Goal: Book appointment/travel/reservation

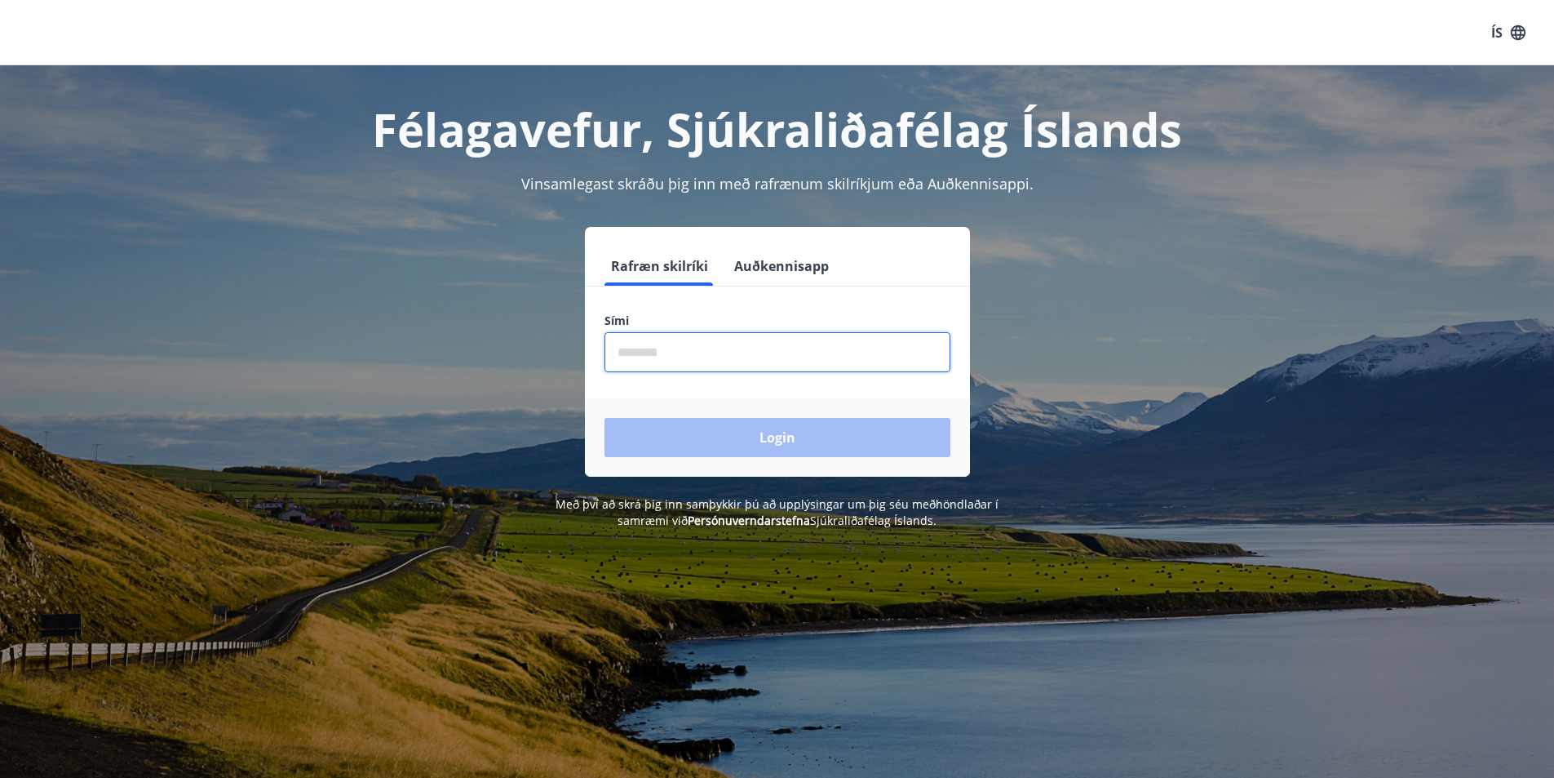
click at [720, 343] on input "phone" at bounding box center [778, 352] width 346 height 40
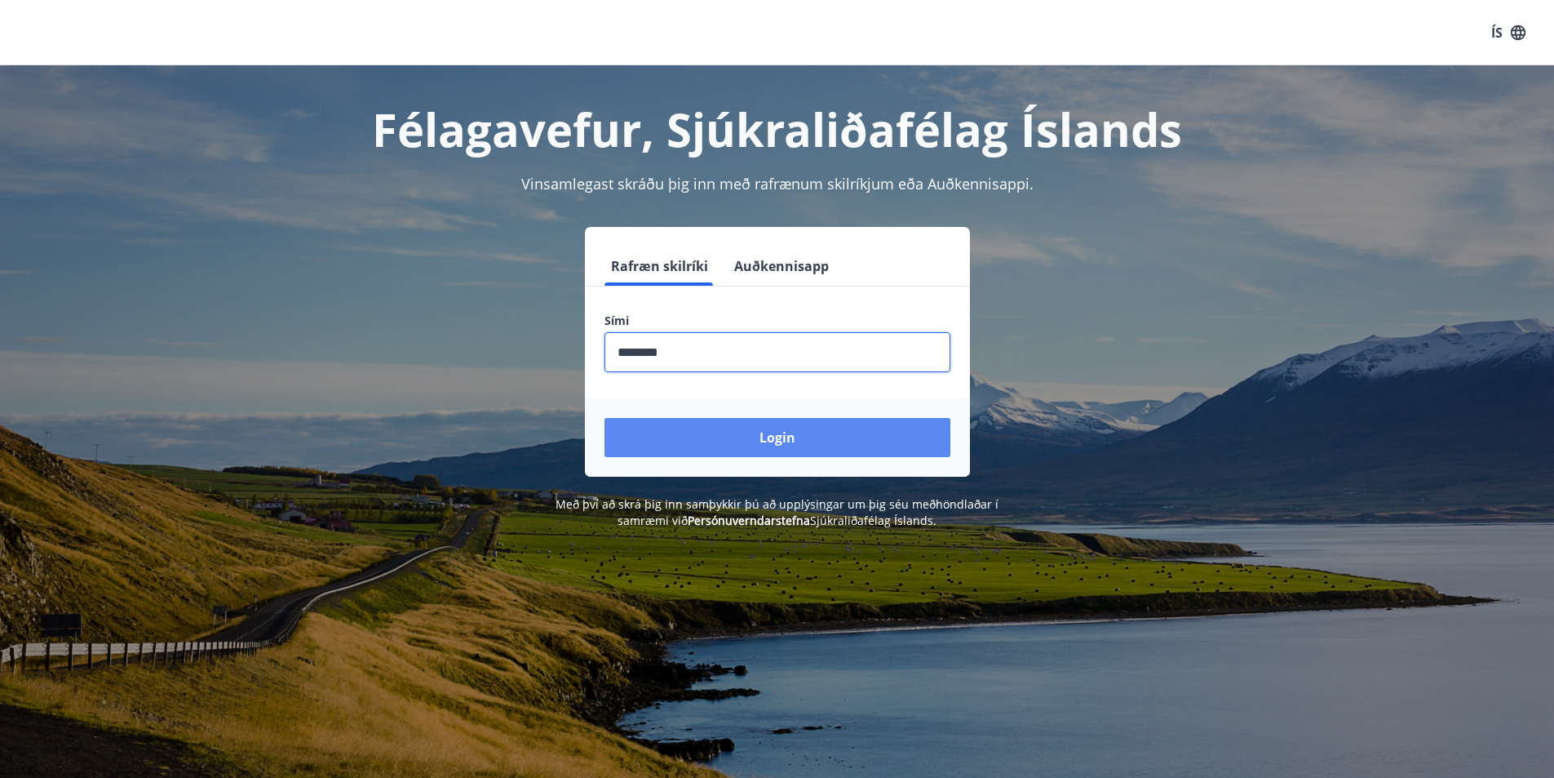
type input "********"
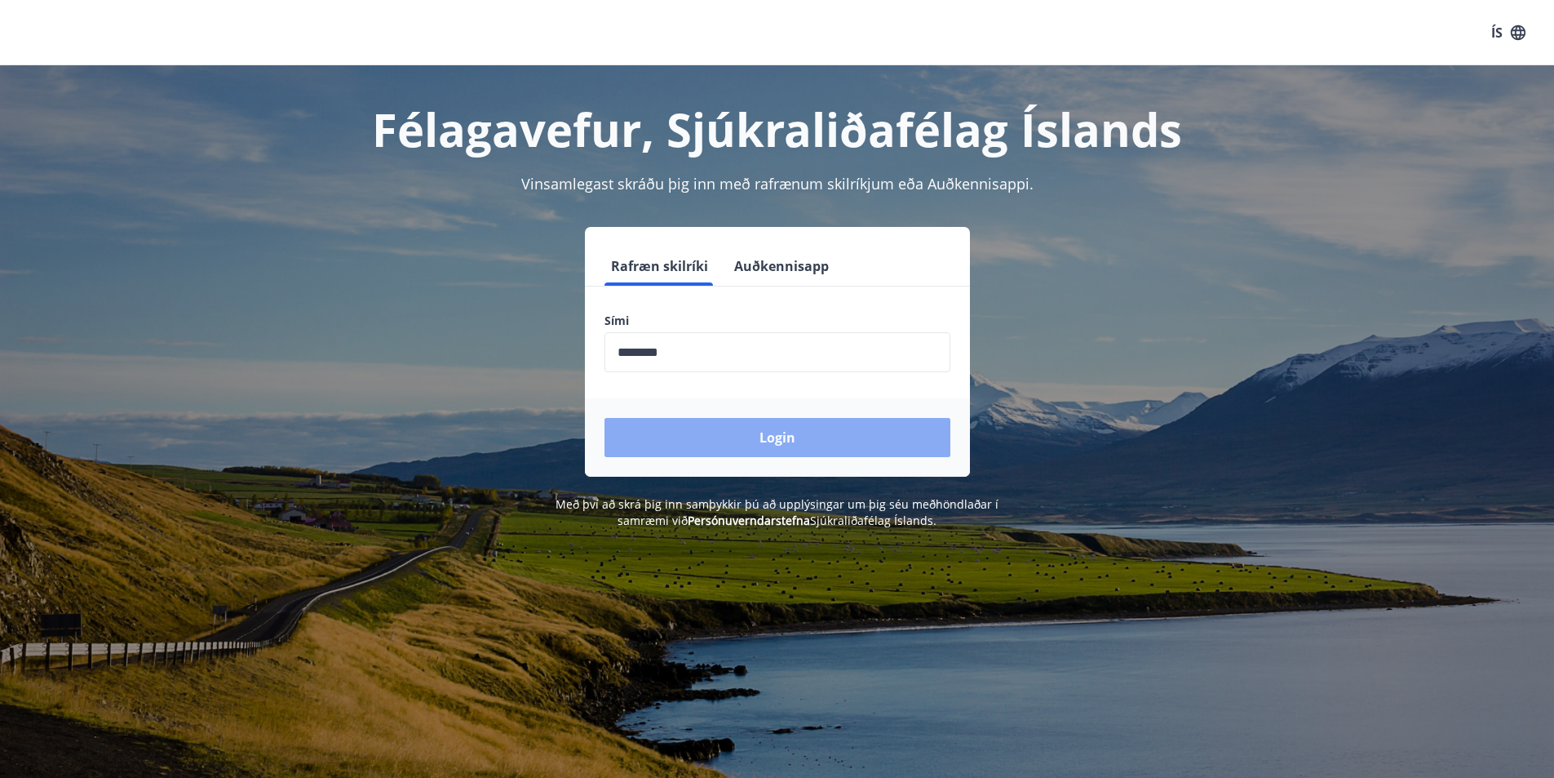
click at [779, 442] on button "Login" at bounding box center [778, 437] width 346 height 39
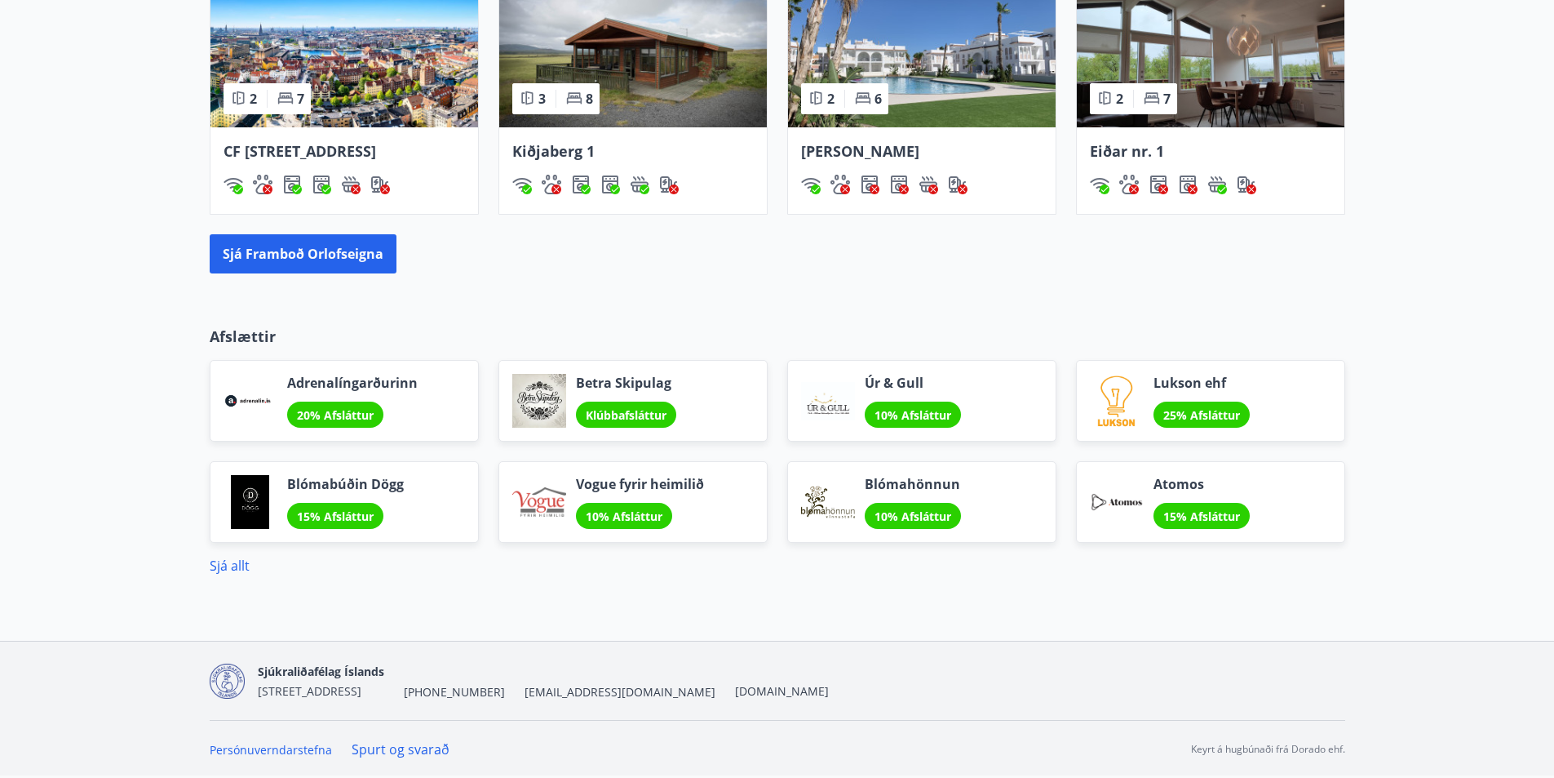
scroll to position [916, 0]
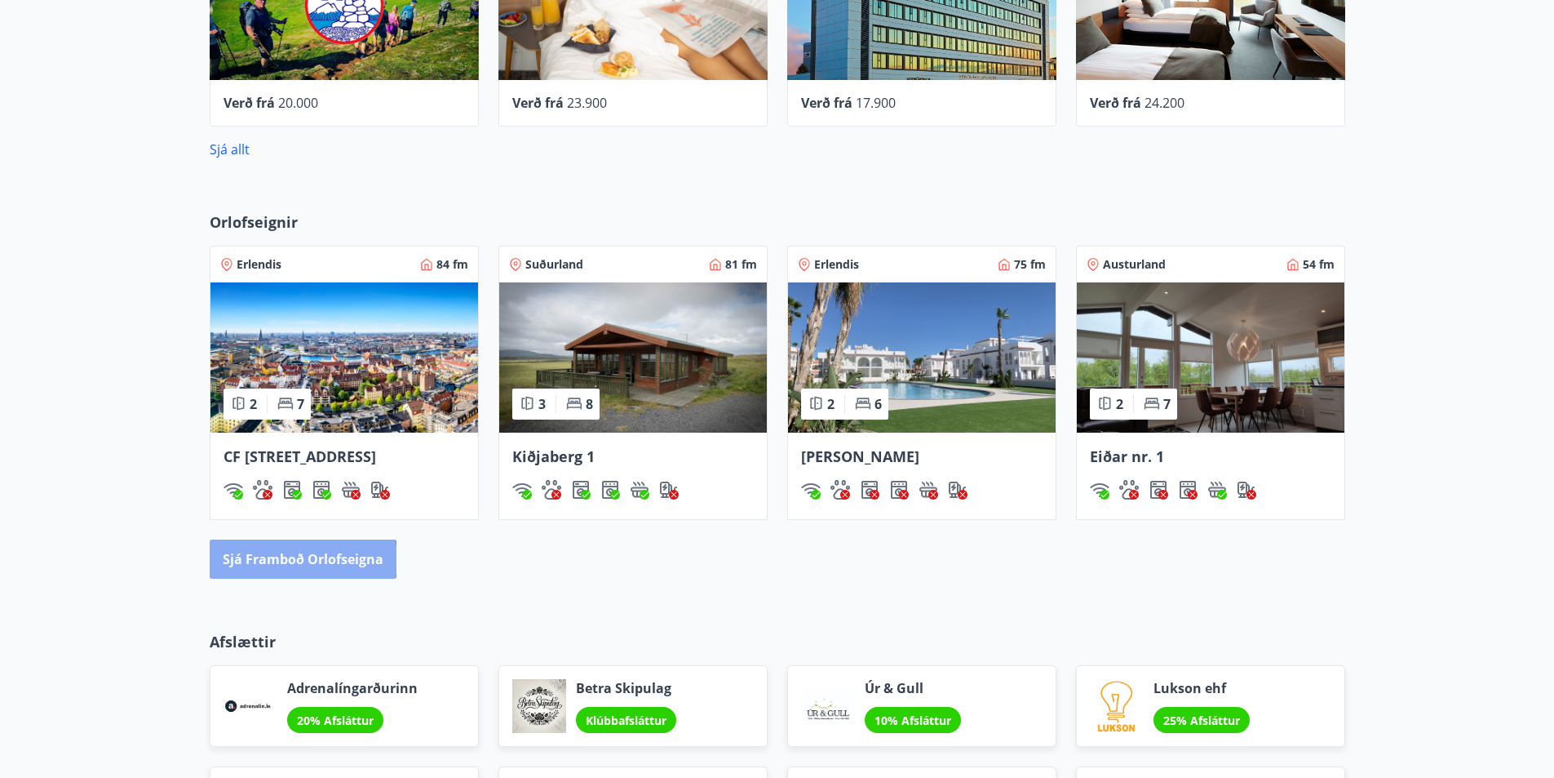
click at [299, 579] on button "Sjá framboð orlofseigna" at bounding box center [303, 558] width 187 height 39
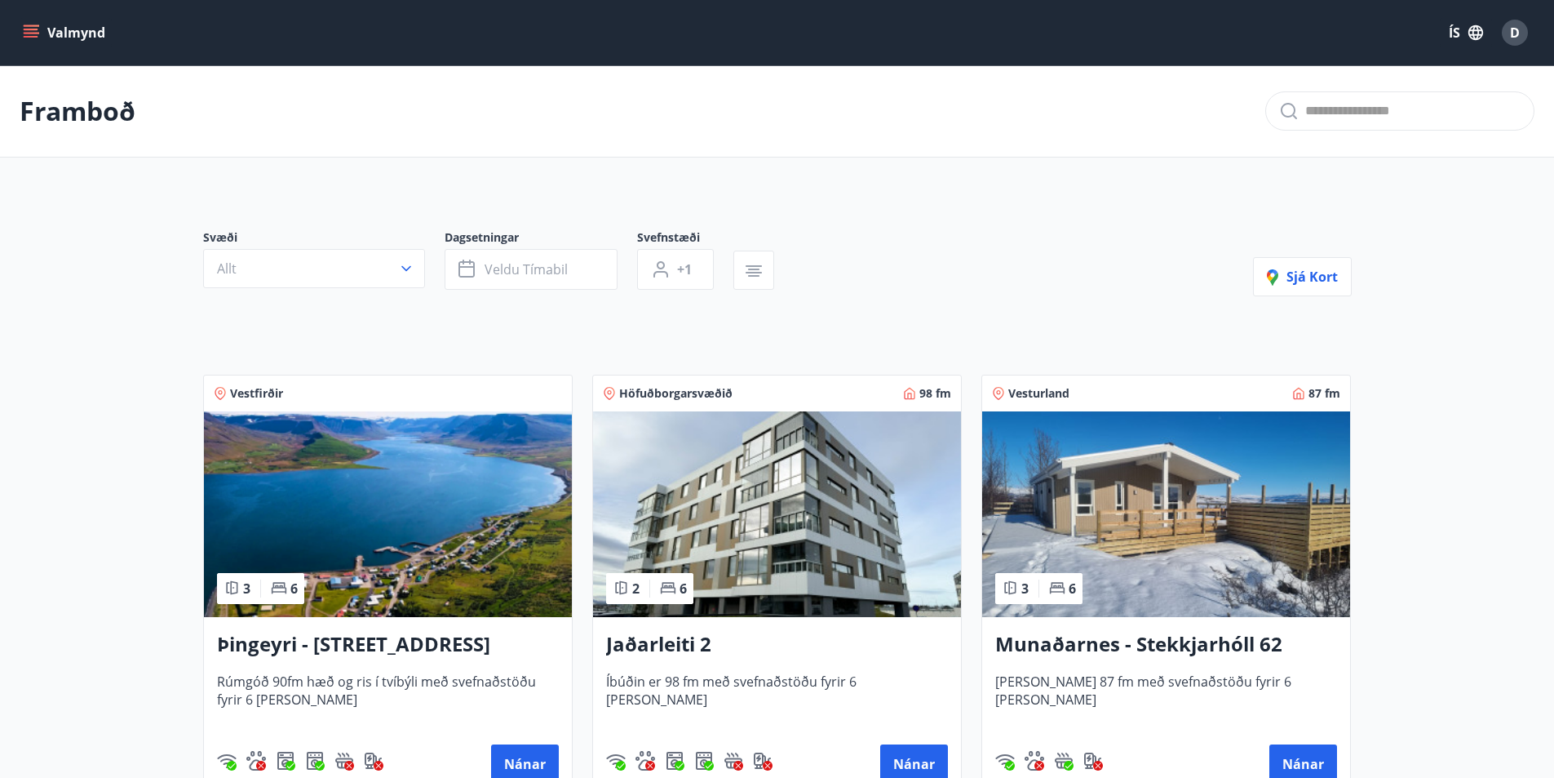
click at [409, 273] on icon "button" at bounding box center [406, 268] width 16 height 16
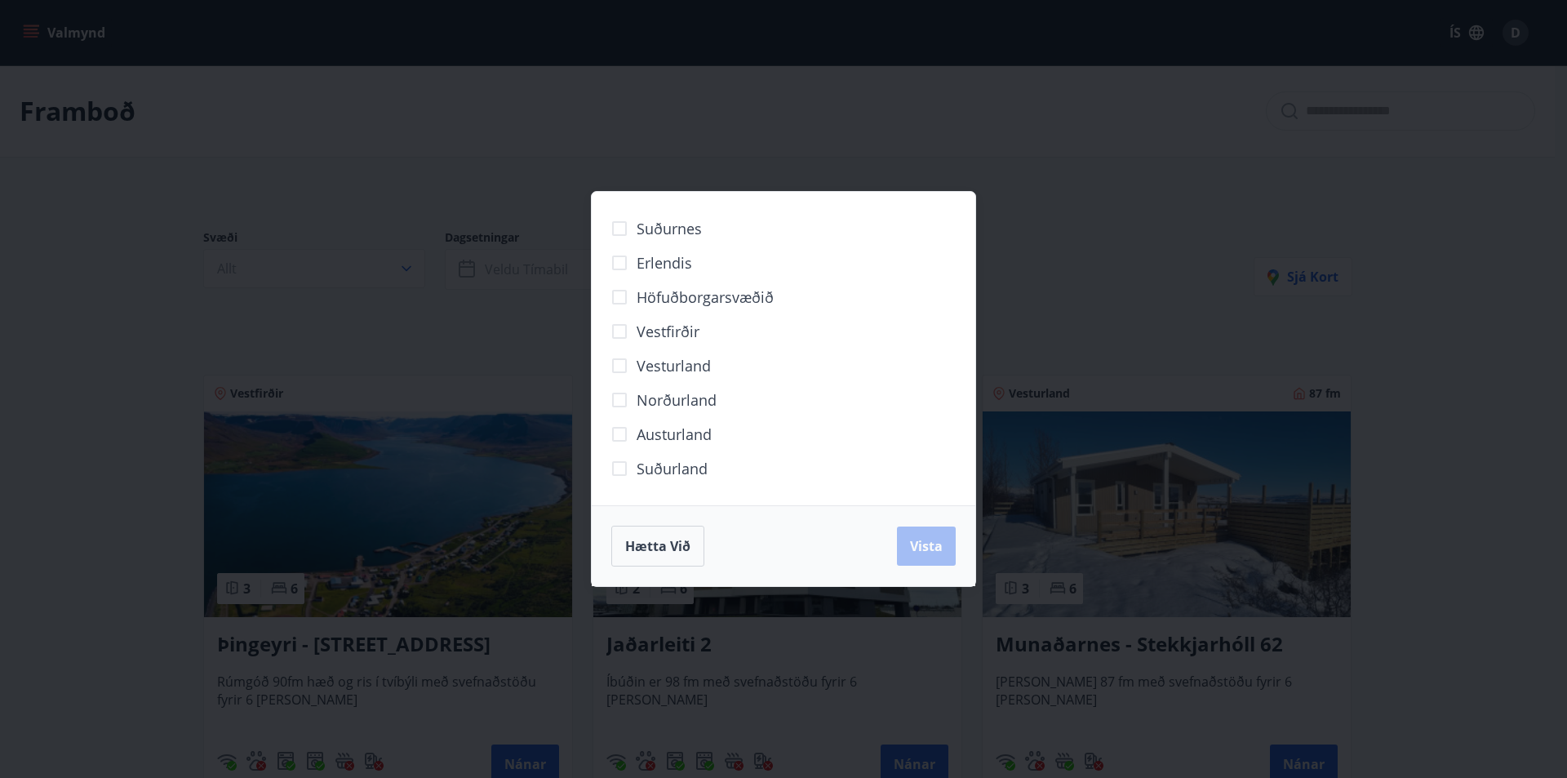
click at [685, 401] on span "Norðurland" at bounding box center [676, 399] width 80 height 21
click at [938, 549] on span "Vista" at bounding box center [926, 546] width 33 height 18
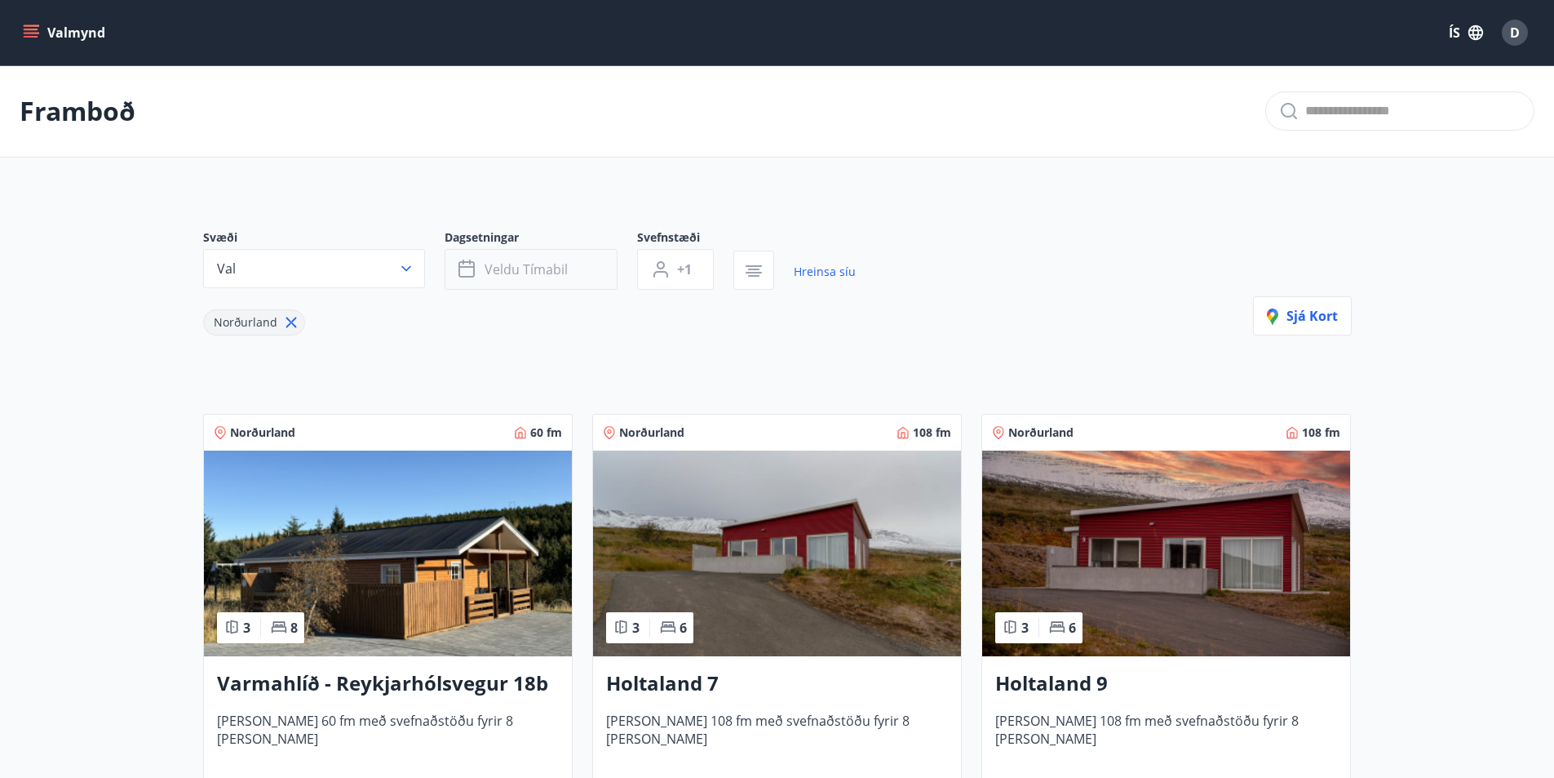
click at [580, 261] on button "Veldu tímabil" at bounding box center [531, 269] width 173 height 41
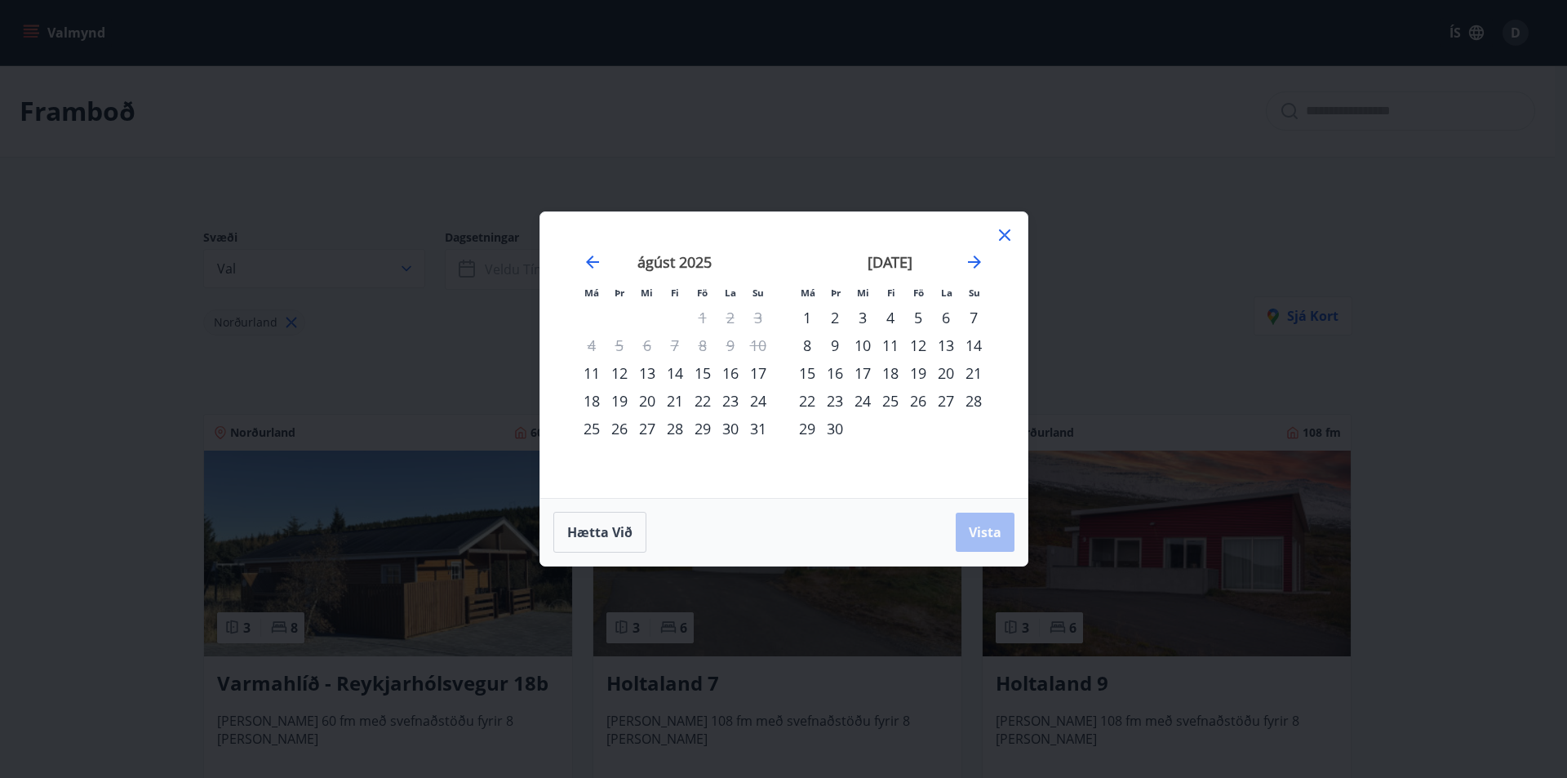
click at [889, 400] on div "25" at bounding box center [890, 401] width 28 height 28
click at [810, 430] on div "29" at bounding box center [807, 428] width 28 height 28
click at [982, 531] on span "Vista" at bounding box center [985, 532] width 33 height 18
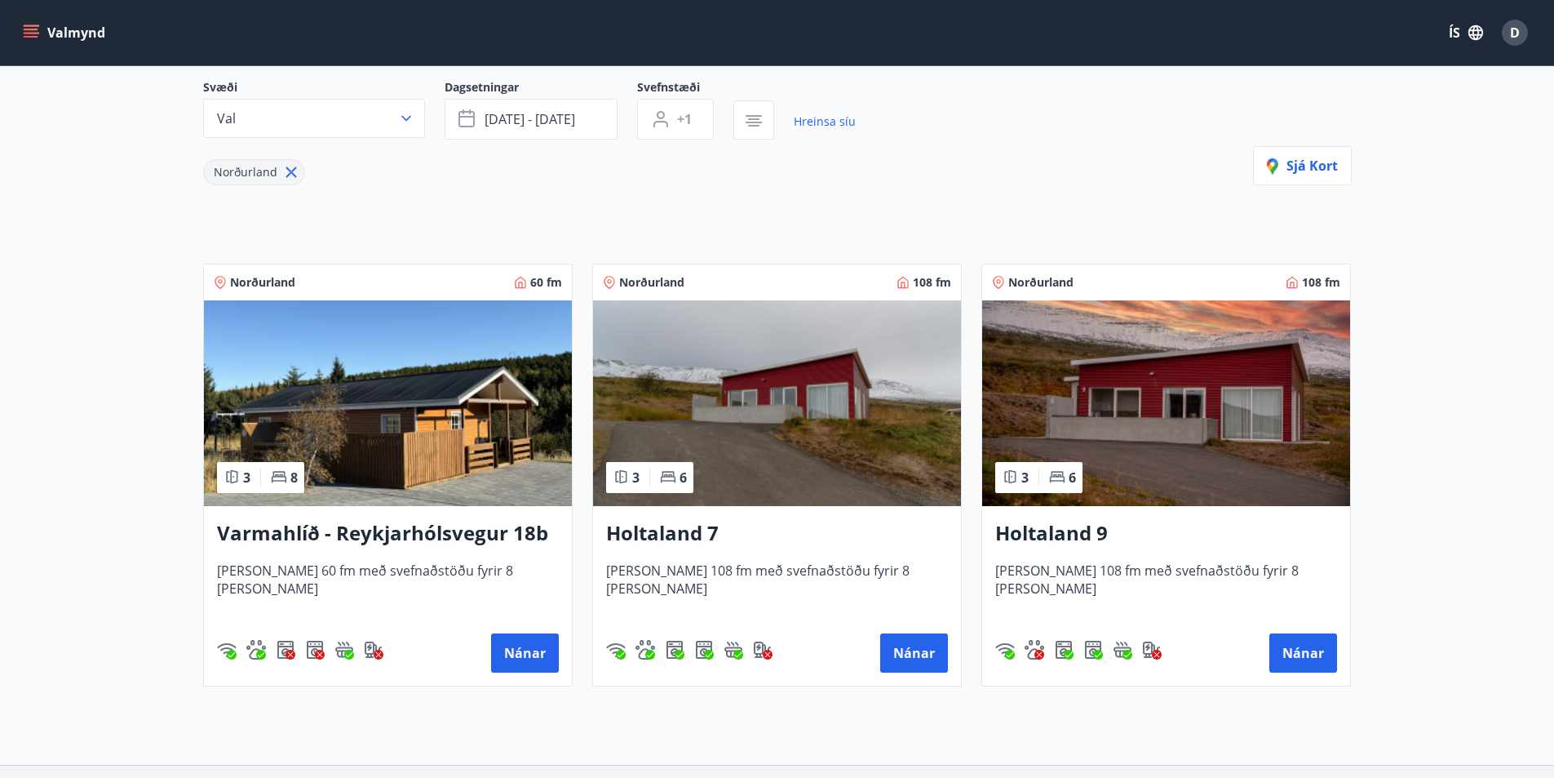
scroll to position [274, 0]
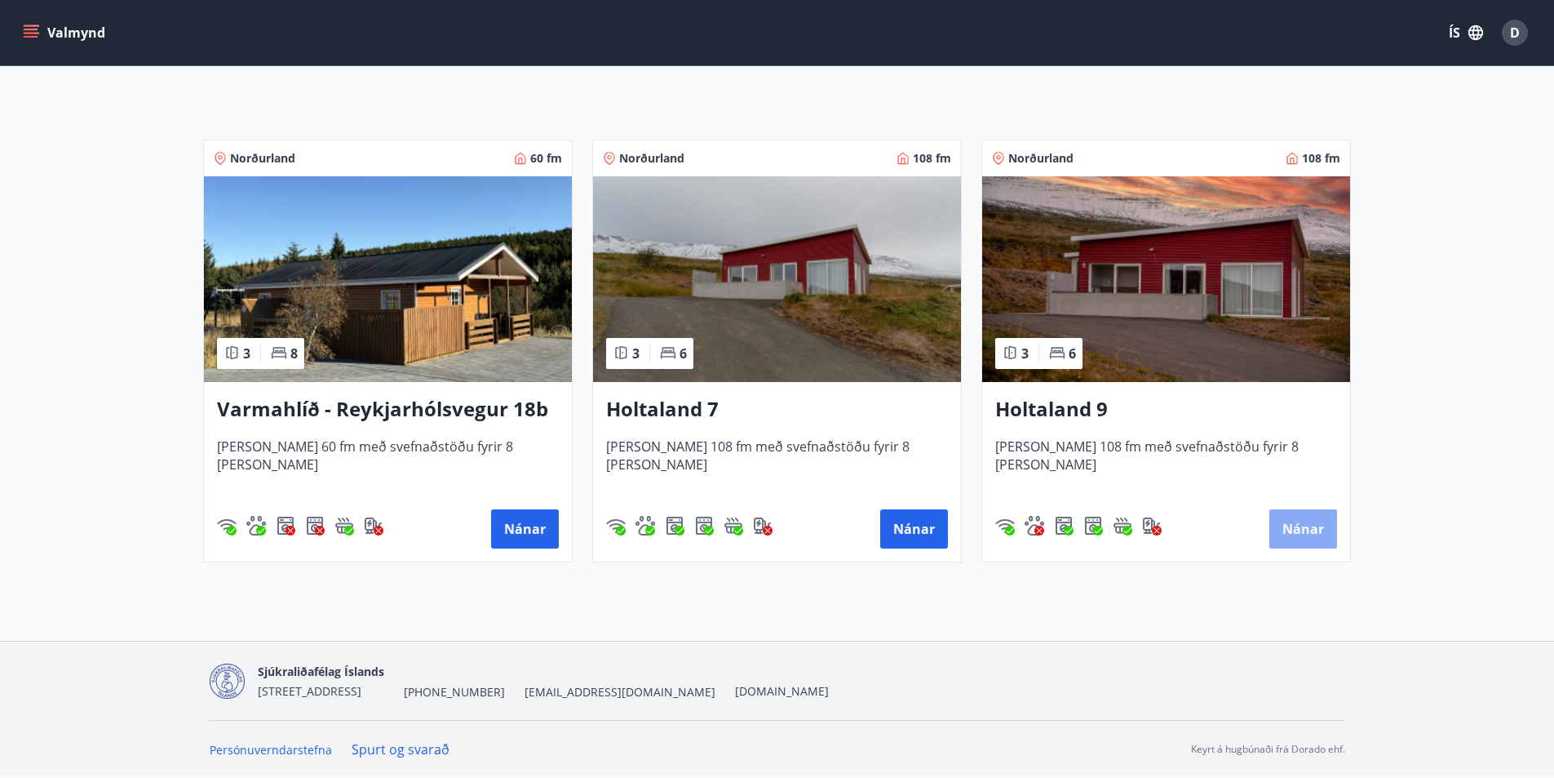
click at [1304, 511] on button "Nánar" at bounding box center [1304, 528] width 68 height 39
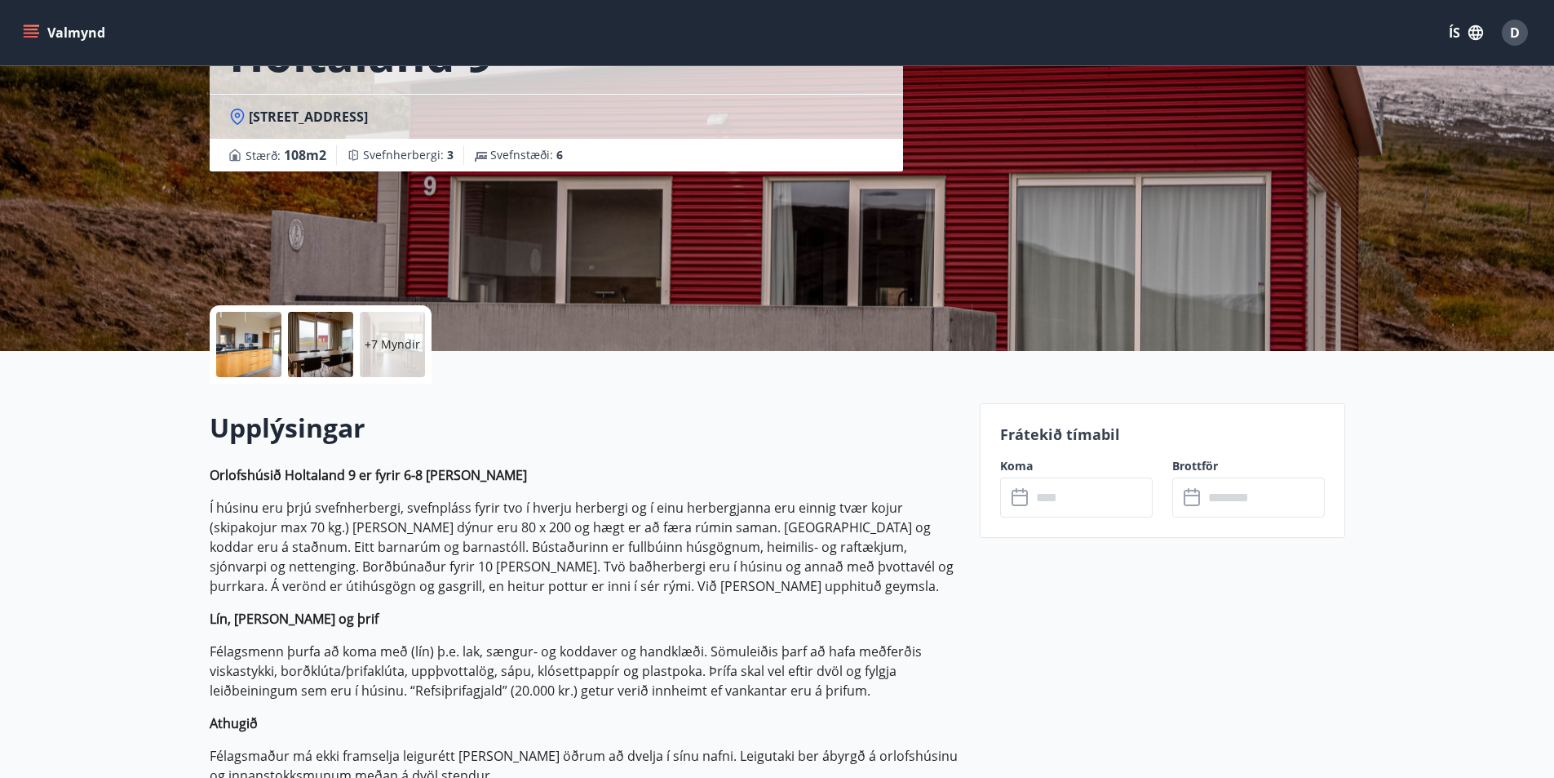
scroll to position [163, 0]
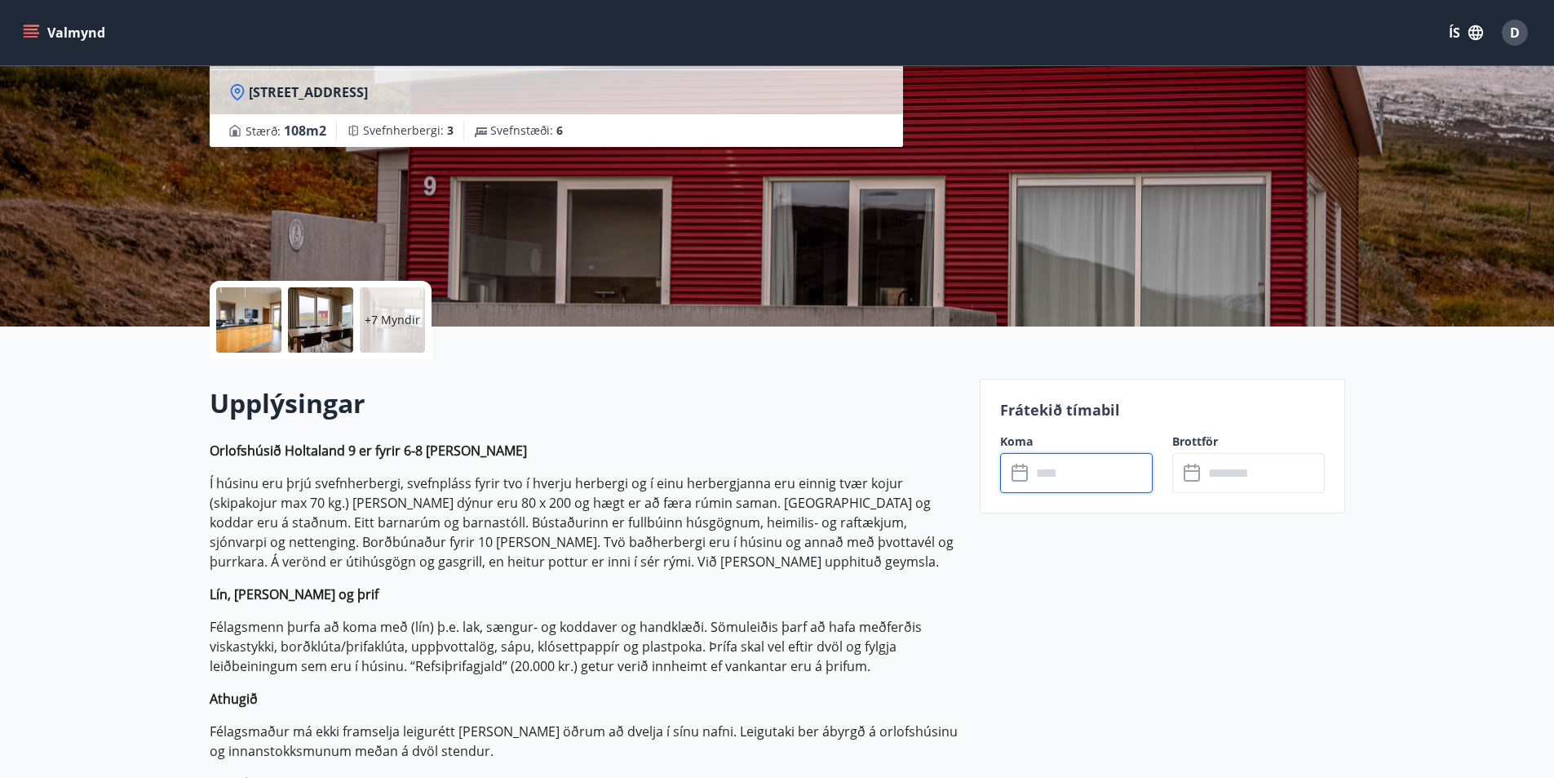
click at [1060, 478] on input "text" at bounding box center [1092, 473] width 122 height 40
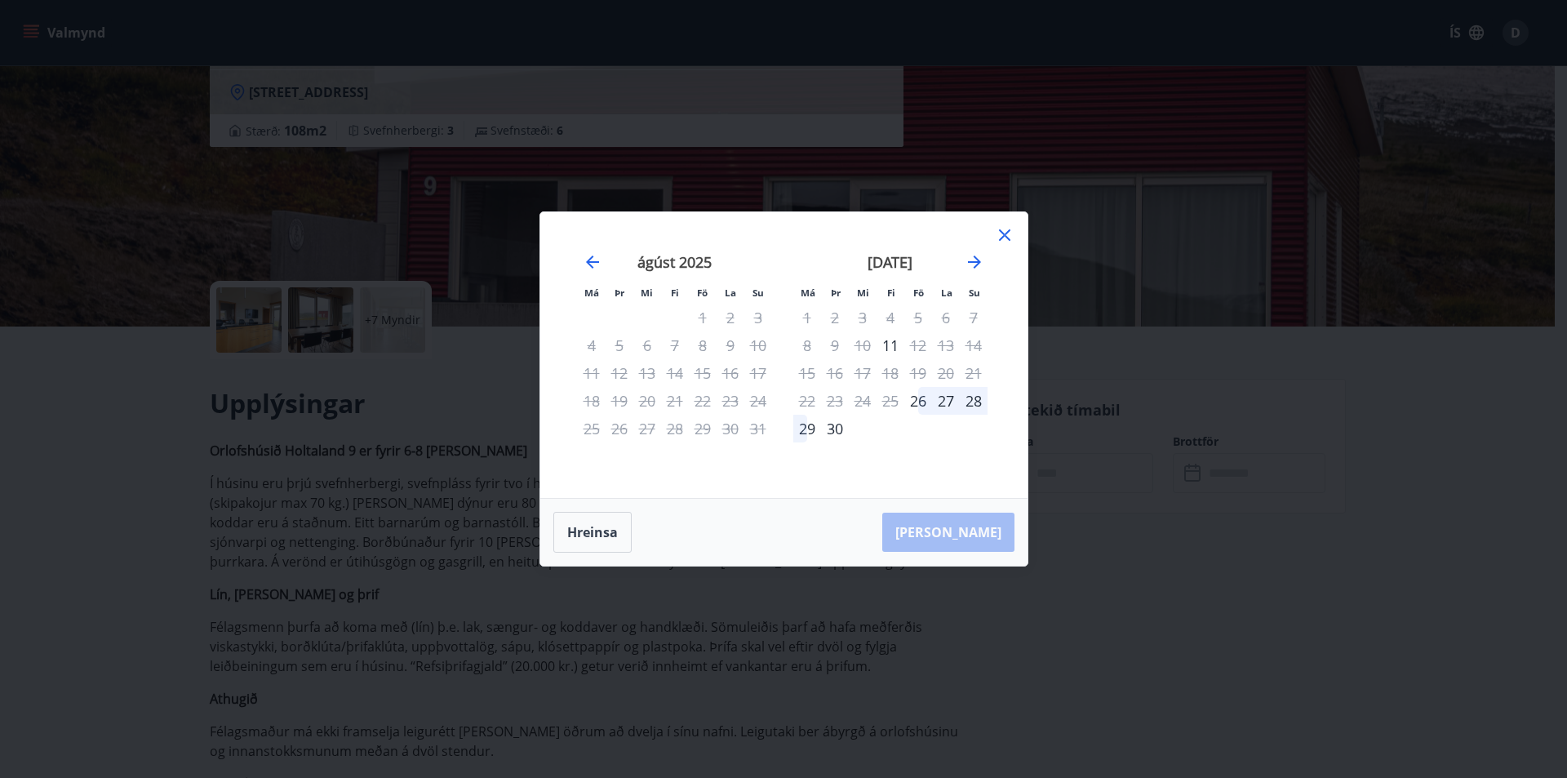
click at [971, 541] on div "[PERSON_NAME]" at bounding box center [783, 532] width 487 height 67
click at [1002, 233] on icon at bounding box center [1004, 234] width 11 height 11
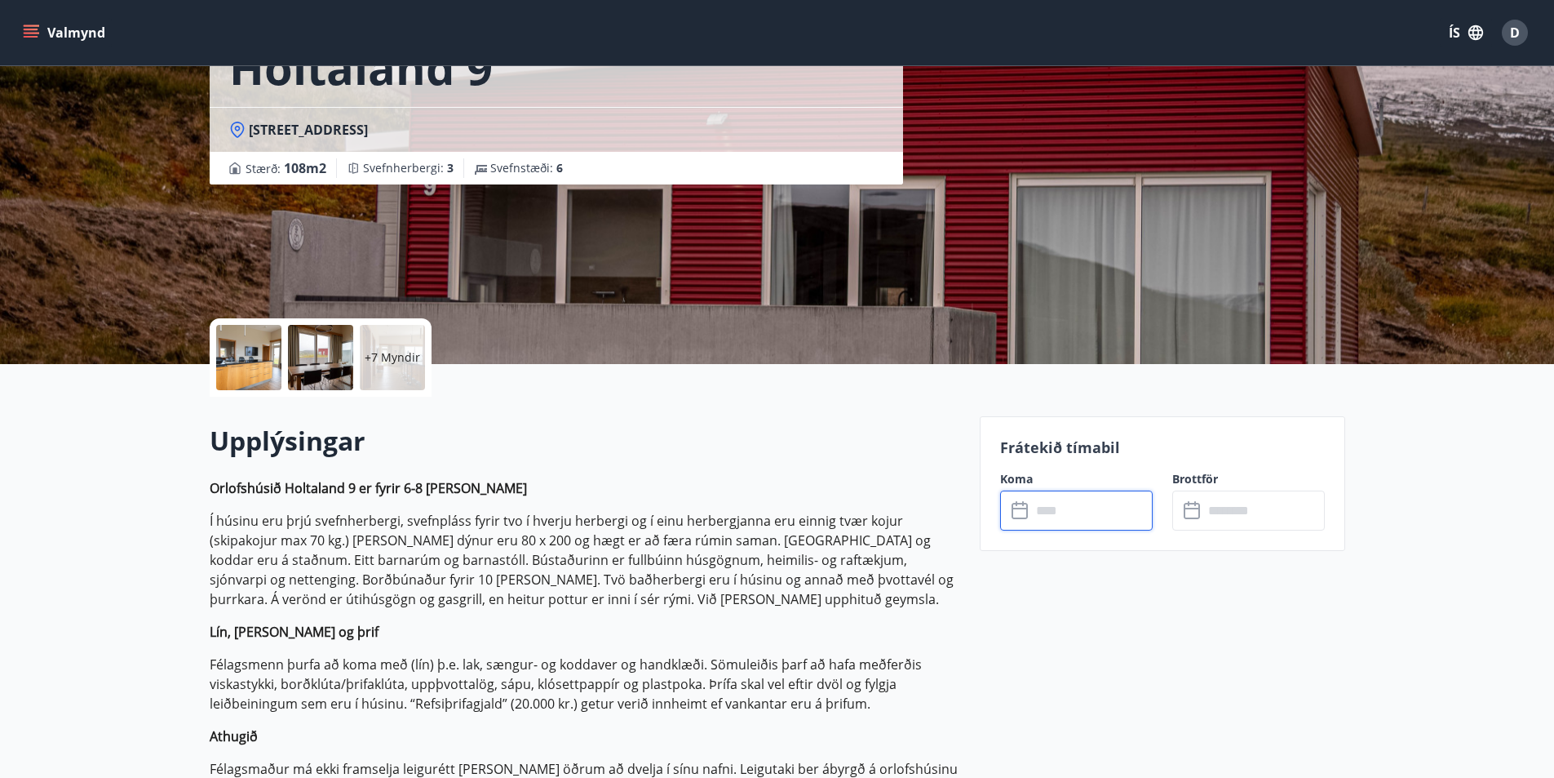
scroll to position [0, 0]
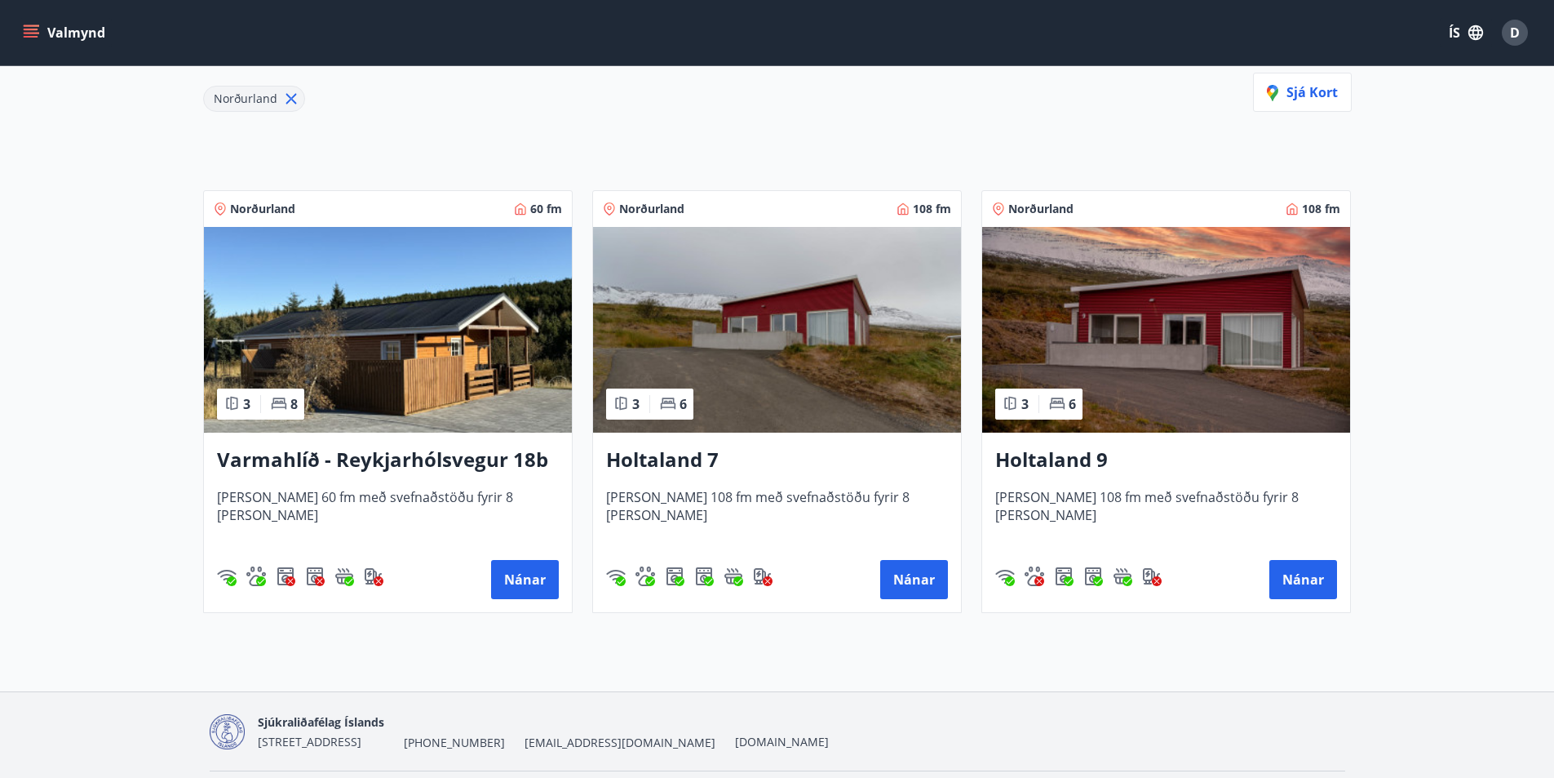
scroll to position [245, 0]
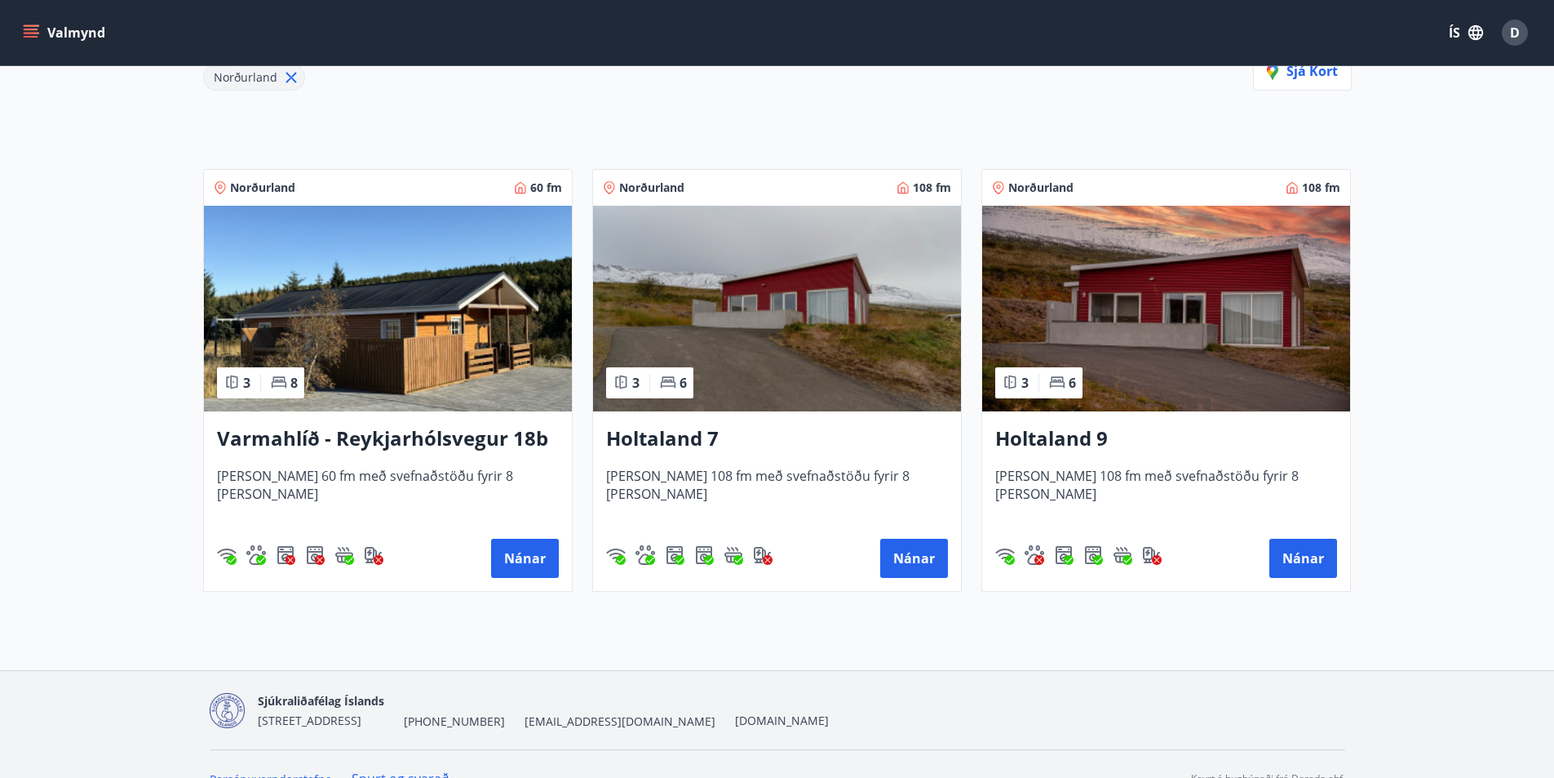
click at [1215, 362] on img at bounding box center [1166, 309] width 368 height 206
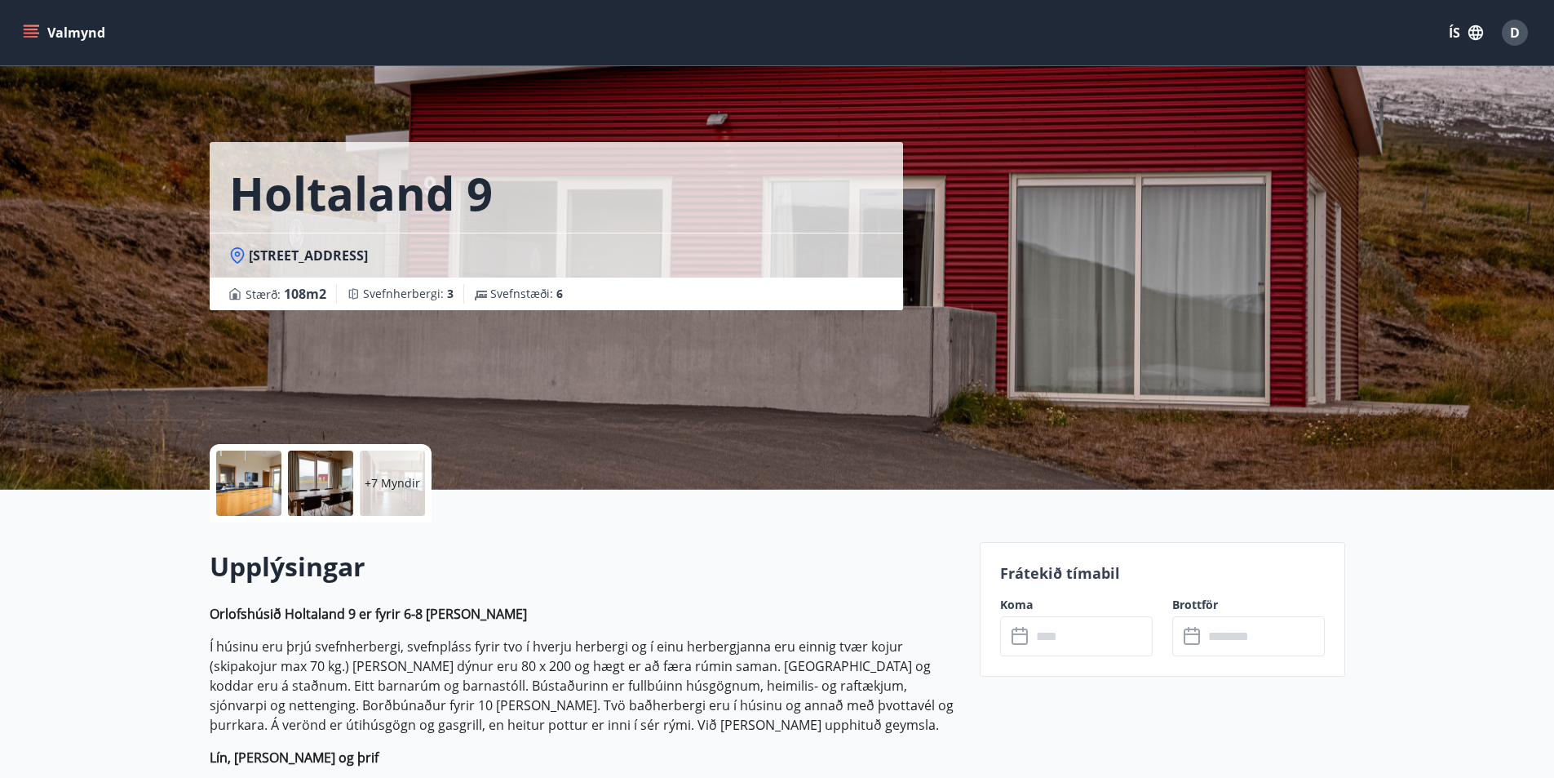
click at [1102, 638] on input "text" at bounding box center [1092, 636] width 122 height 40
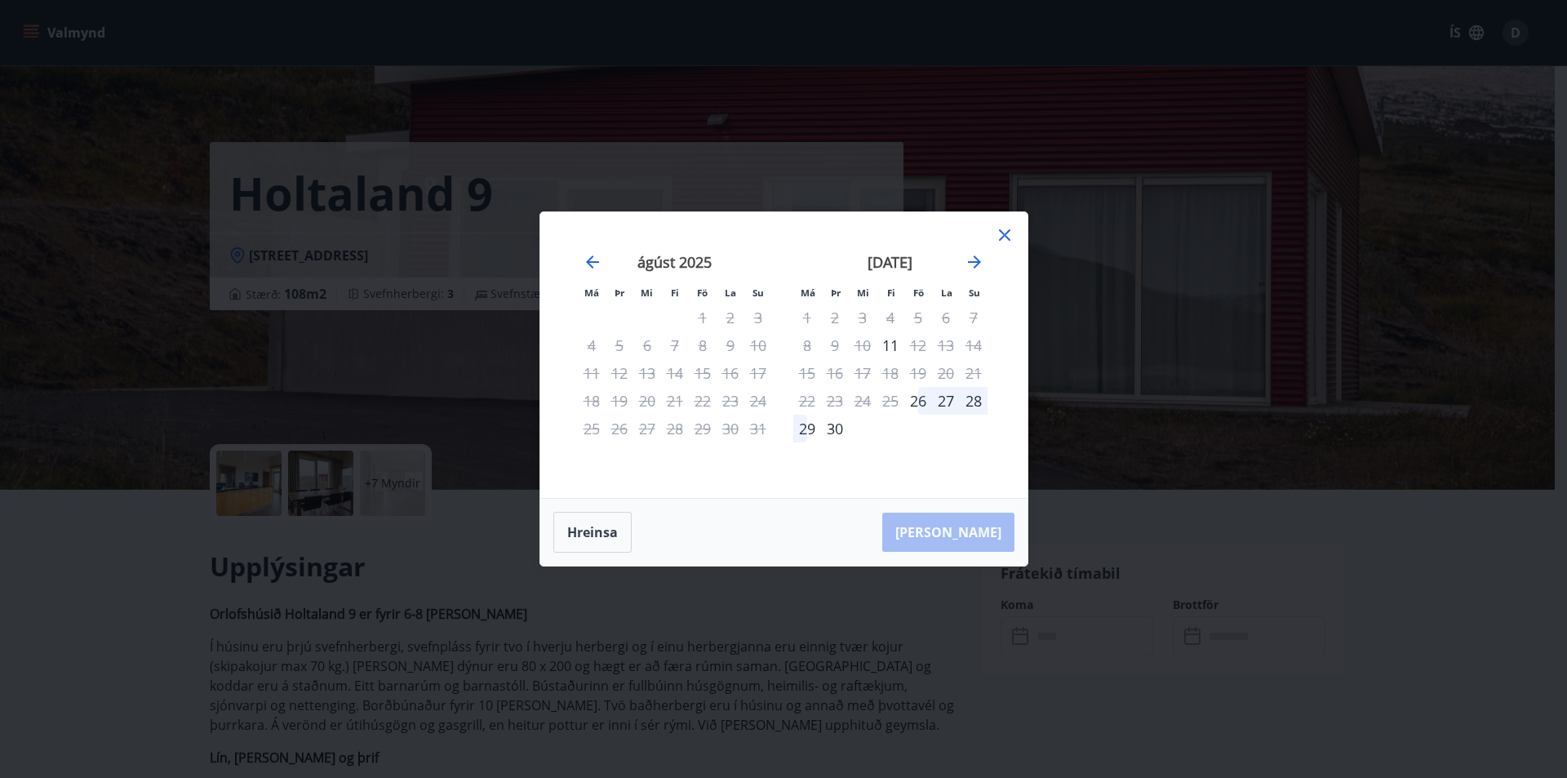
click at [1002, 234] on icon at bounding box center [1005, 235] width 20 height 20
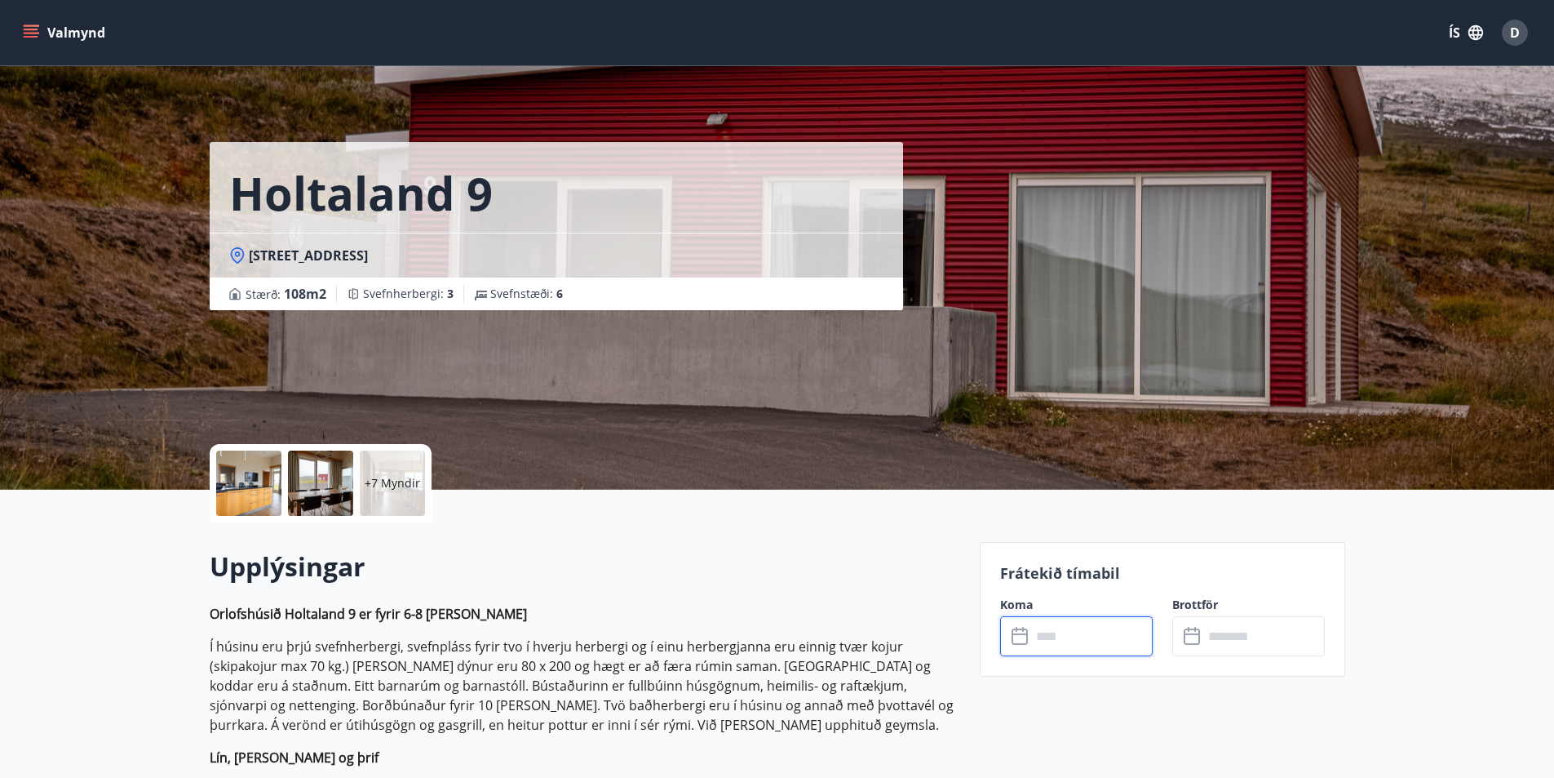
click at [1085, 640] on input "text" at bounding box center [1092, 636] width 122 height 40
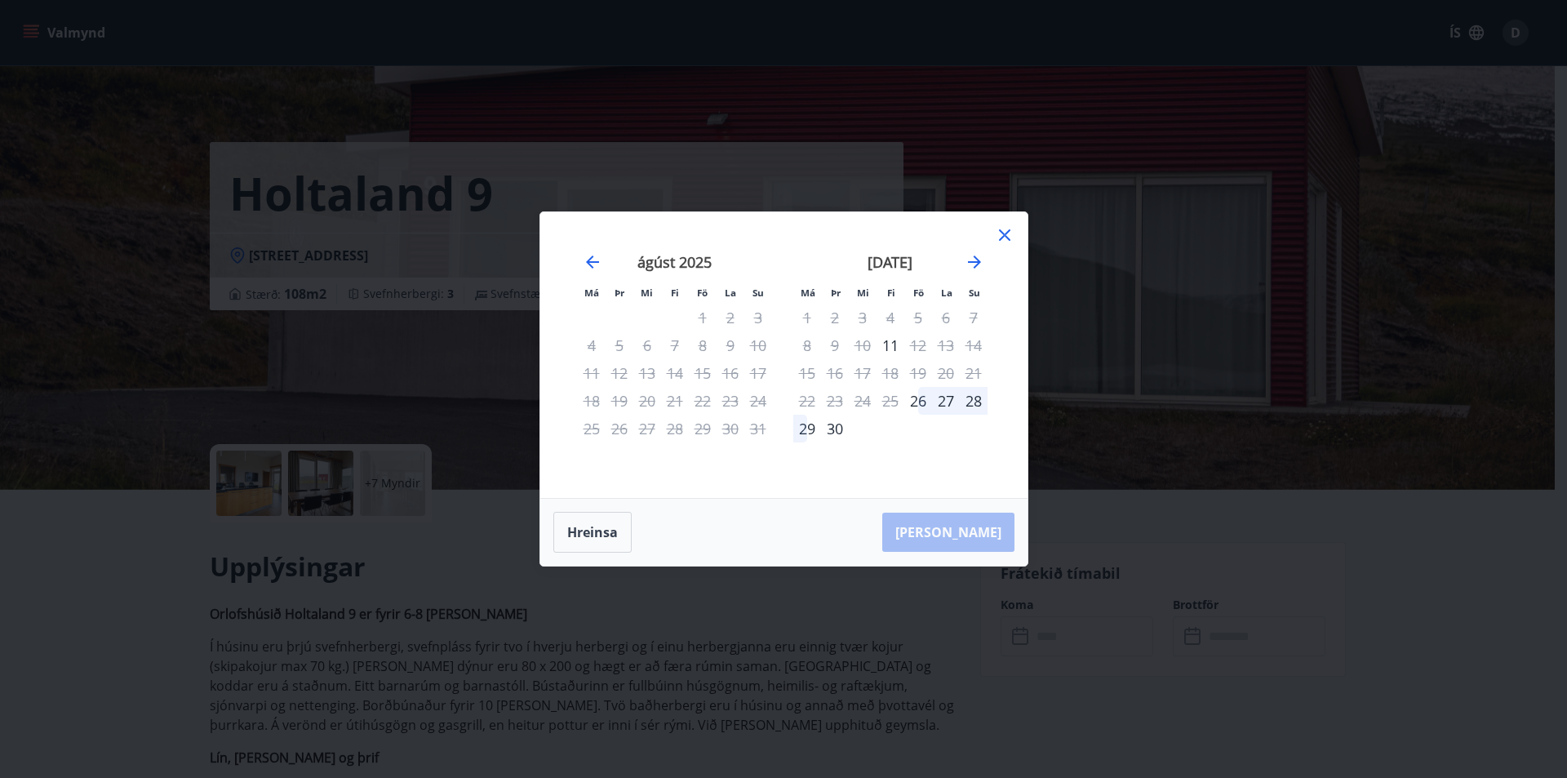
click at [920, 409] on div "26" at bounding box center [918, 401] width 28 height 28
click at [892, 404] on div "25" at bounding box center [890, 401] width 28 height 28
click at [896, 404] on div "25" at bounding box center [890, 401] width 28 height 28
click at [933, 435] on td "Calendar" at bounding box center [946, 428] width 28 height 28
click at [950, 428] on td "Calendar" at bounding box center [946, 428] width 28 height 28
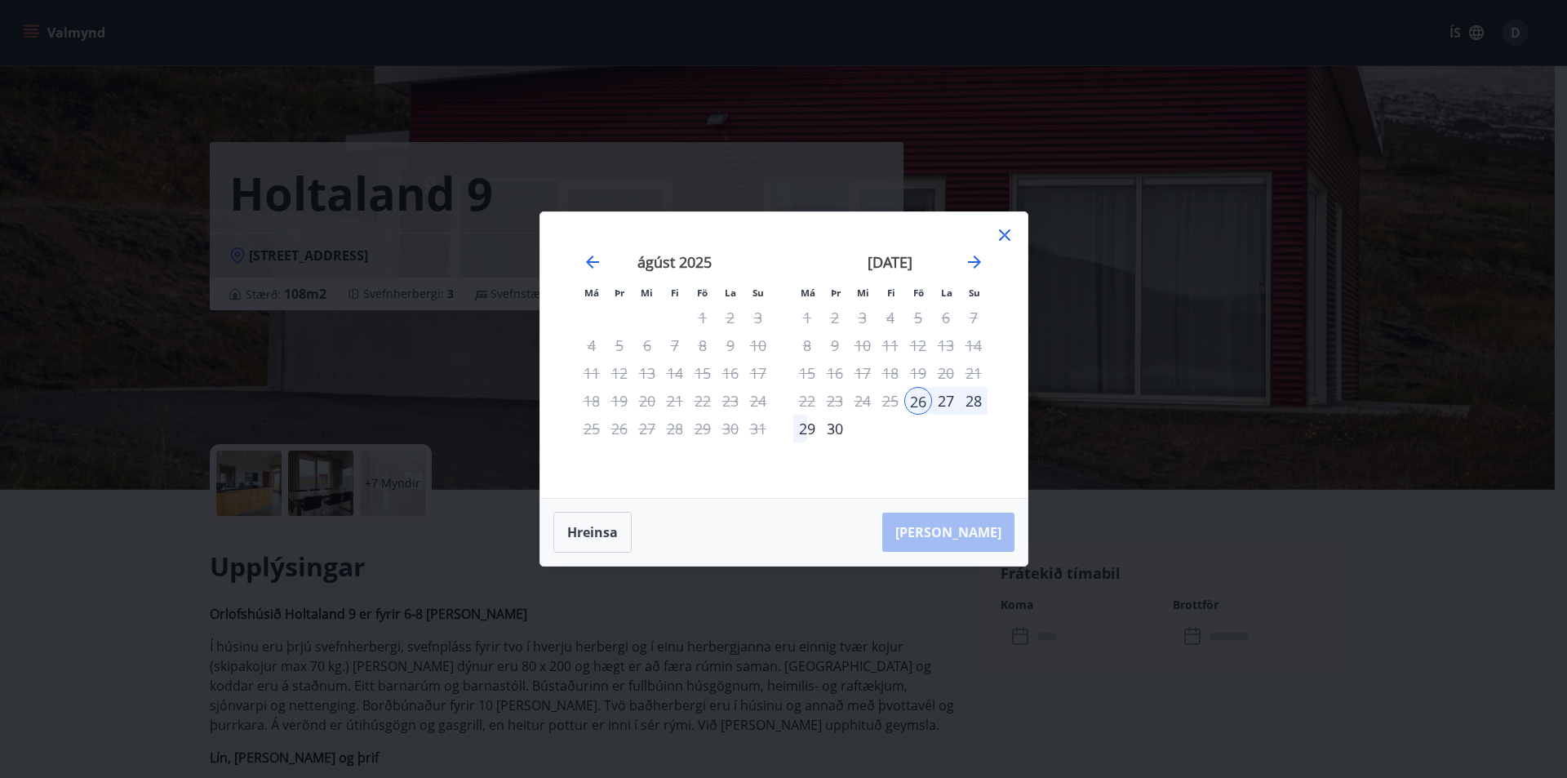
click at [946, 412] on div "27" at bounding box center [946, 401] width 28 height 28
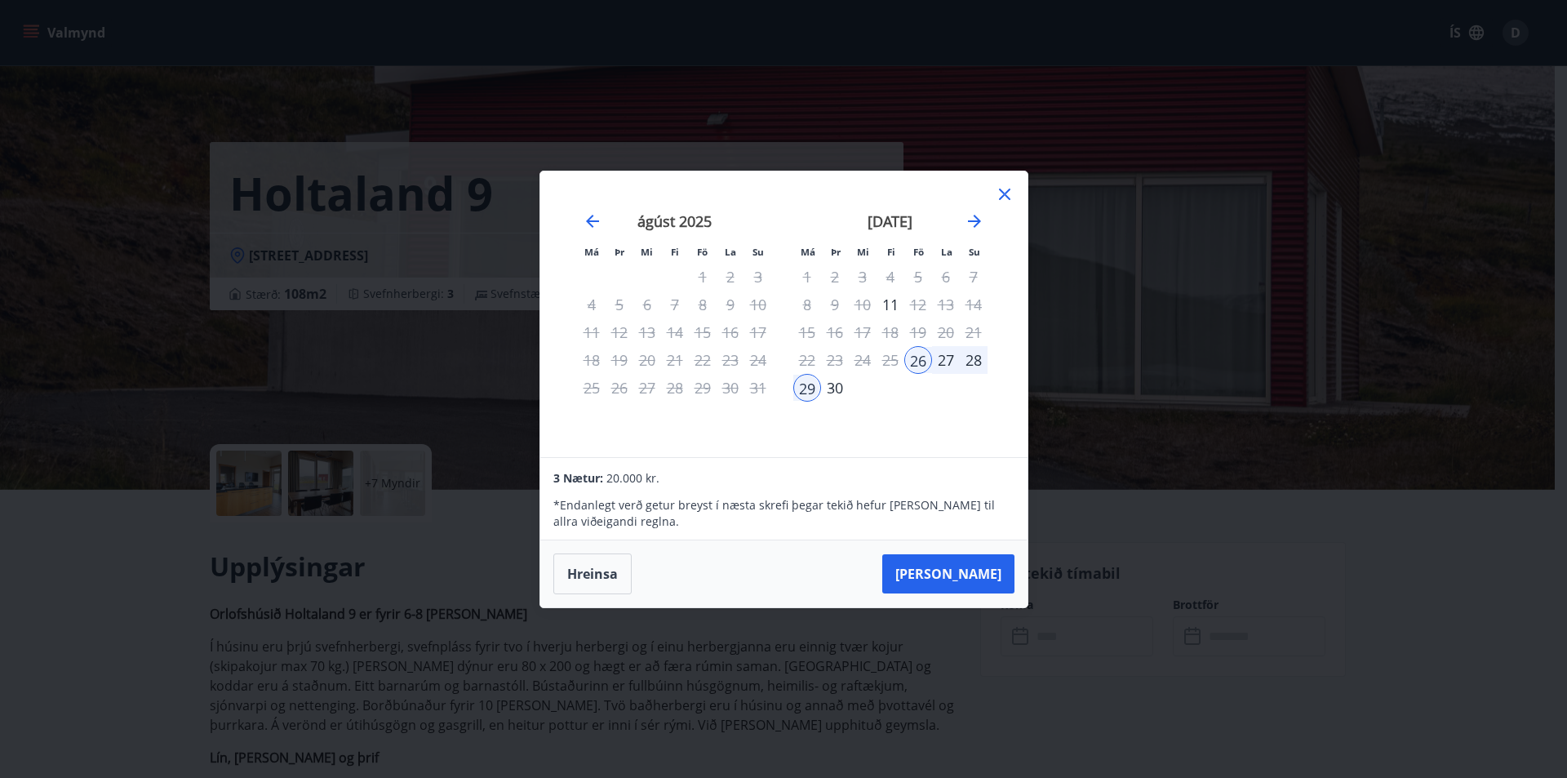
click at [944, 402] on div "[DATE] 1 2 3 4 5 6 7 8 9 10 11 12 13 14 15 16 17 18 19 20 21 22 23 24 25 26 27 …" at bounding box center [889, 325] width 215 height 268
click at [945, 359] on div "27" at bounding box center [946, 360] width 28 height 28
click at [949, 362] on div "27" at bounding box center [946, 360] width 28 height 28
click at [1004, 196] on icon at bounding box center [1005, 194] width 20 height 20
click at [1004, 196] on div "Má Þr Mi Fi Fö La Su Má Þr Mi Fi Fö La Su [DATE] 1 2 3 4 5 6 7 8 9 10 11 12 13 …" at bounding box center [783, 389] width 1567 height 778
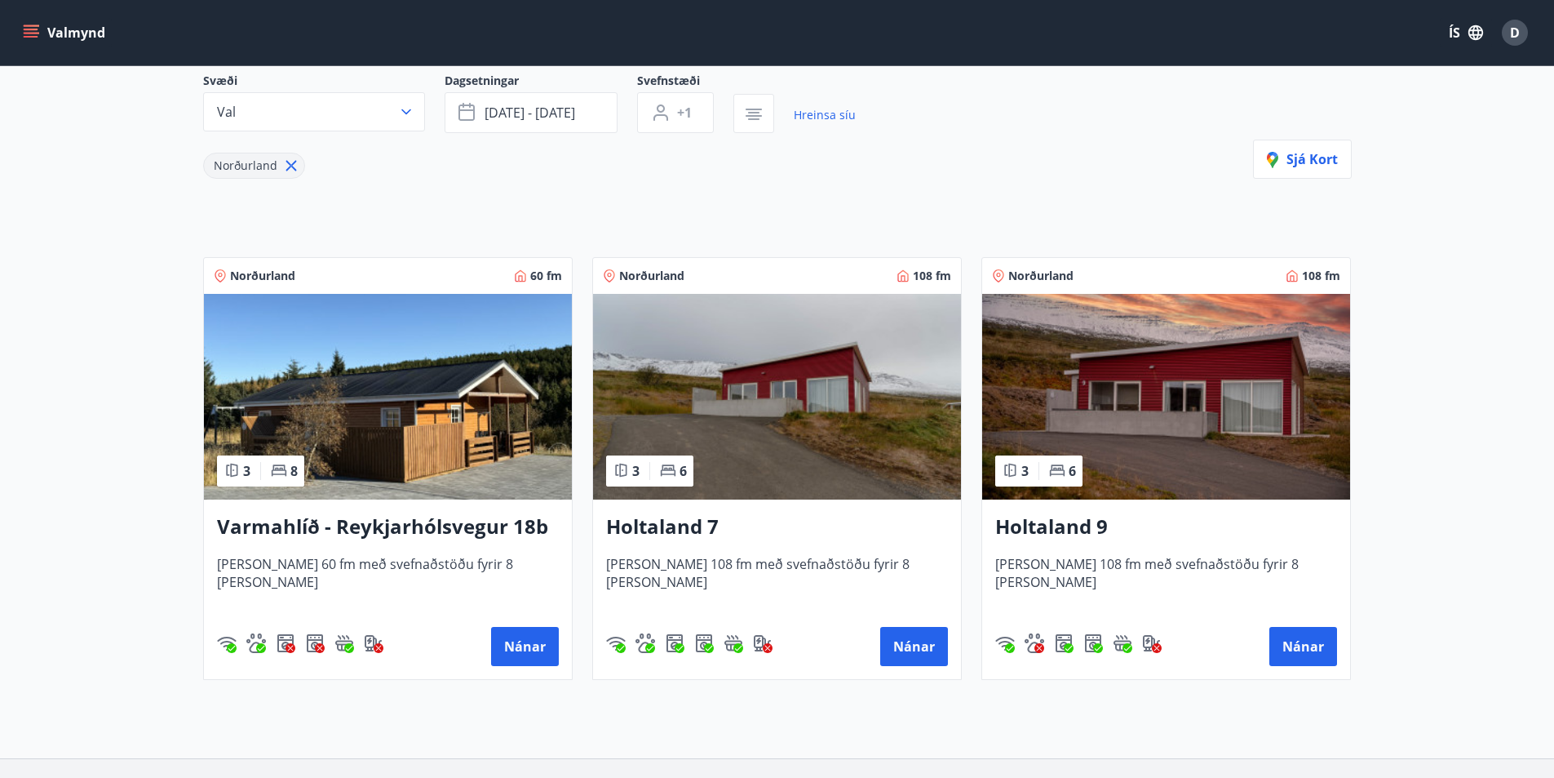
scroll to position [163, 0]
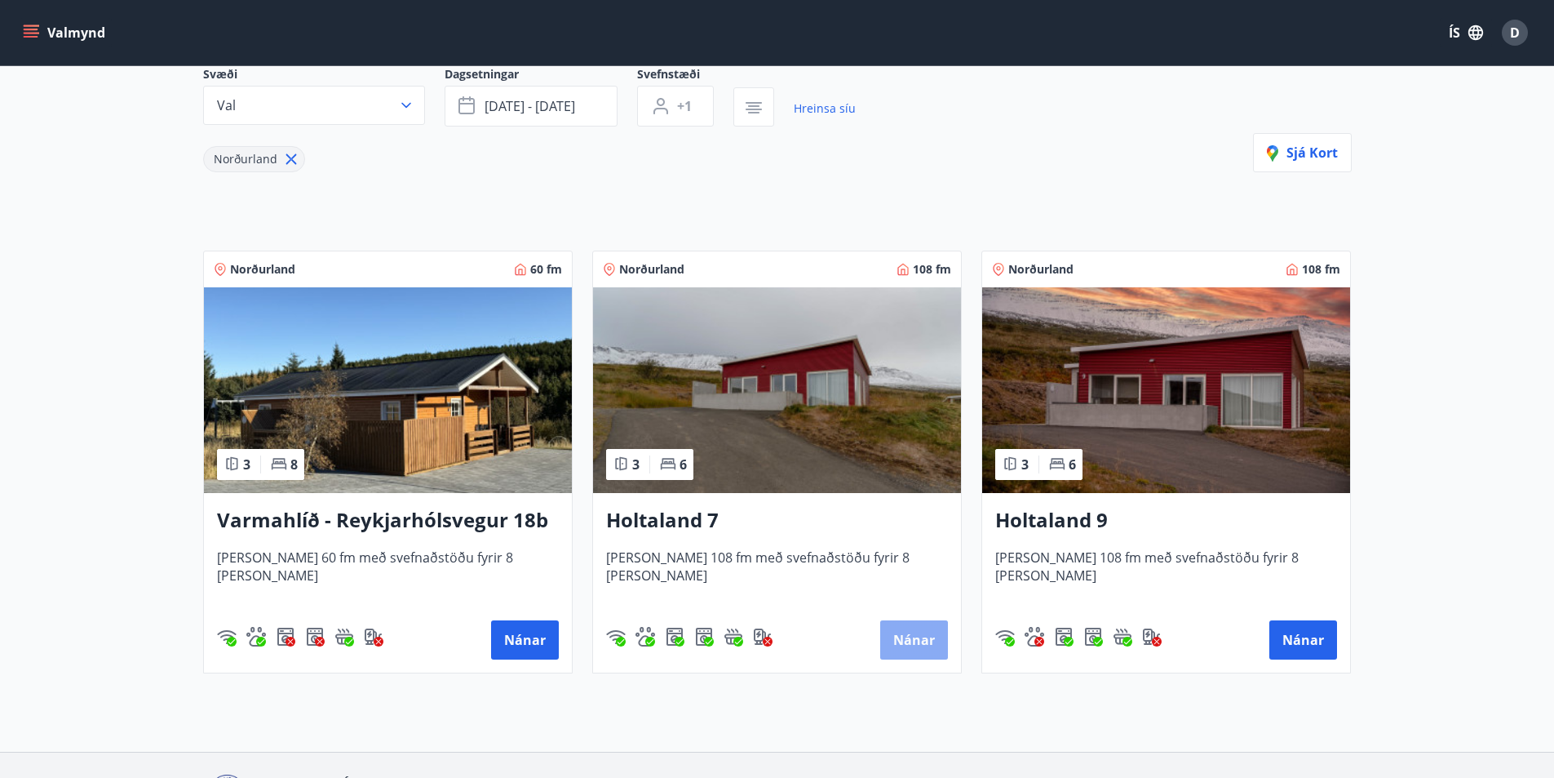
click at [920, 642] on button "Nánar" at bounding box center [914, 639] width 68 height 39
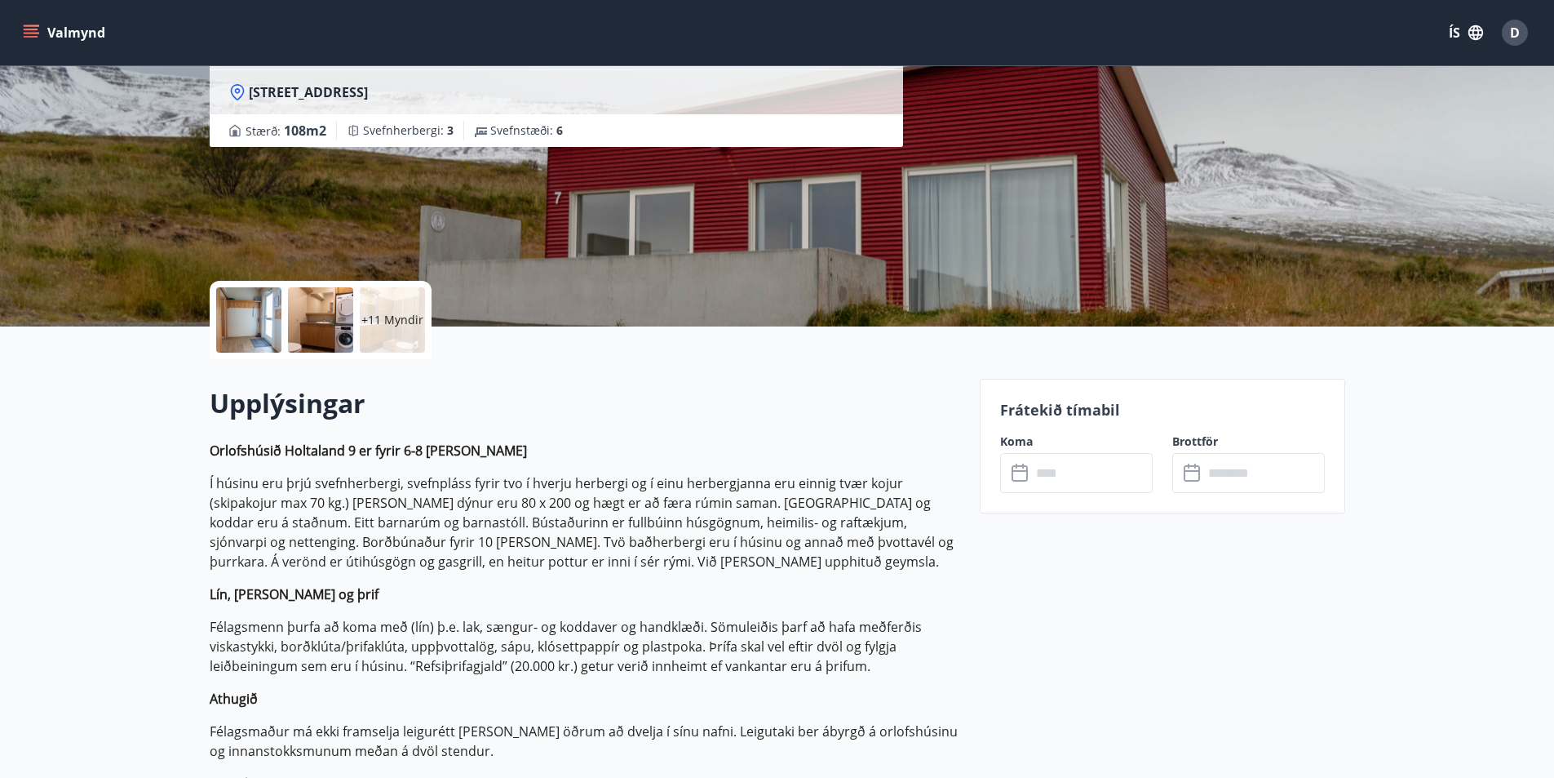
scroll to position [82, 0]
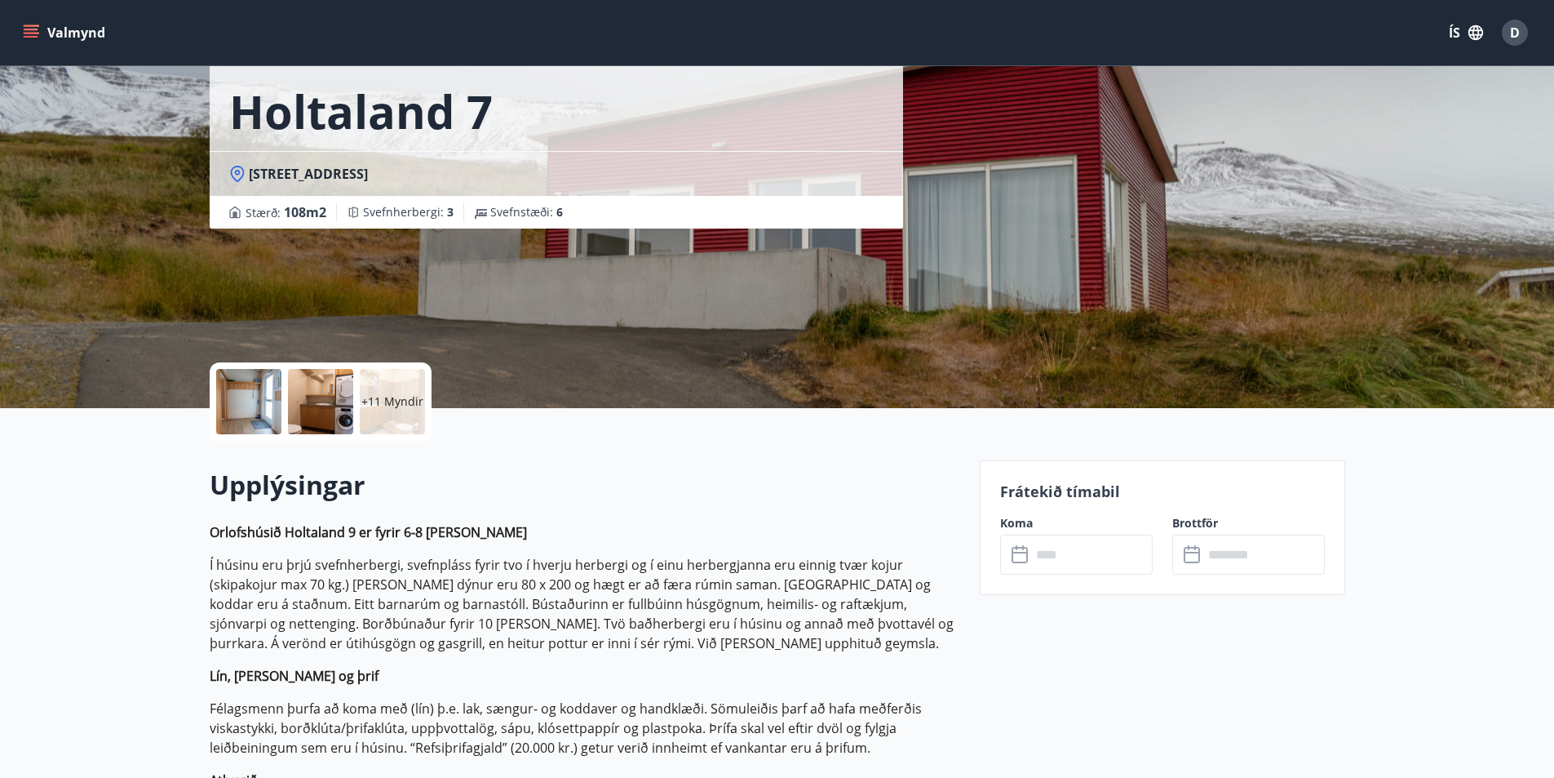
click at [1072, 563] on input "text" at bounding box center [1092, 554] width 122 height 40
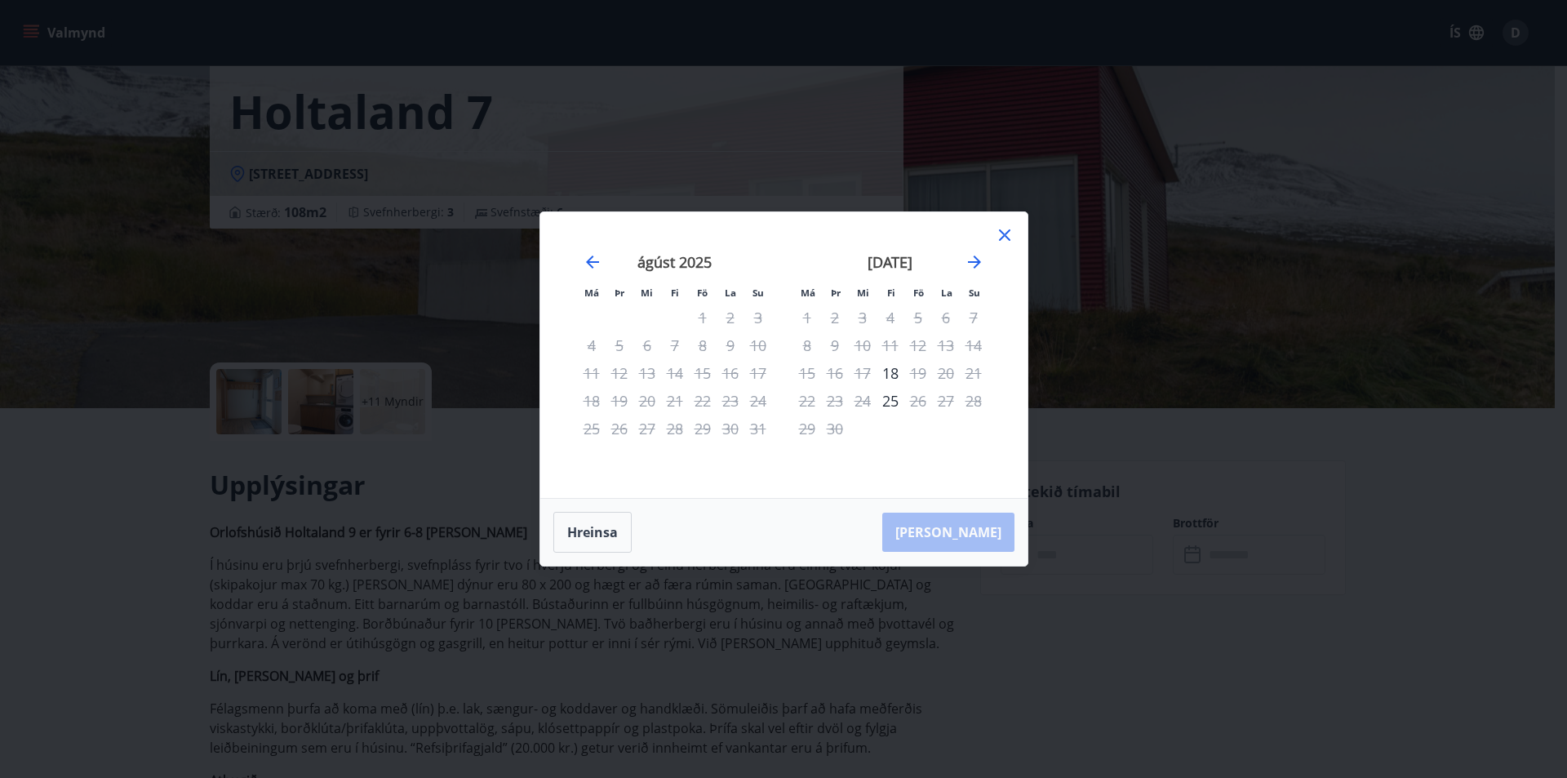
click at [1005, 234] on icon at bounding box center [1004, 234] width 11 height 11
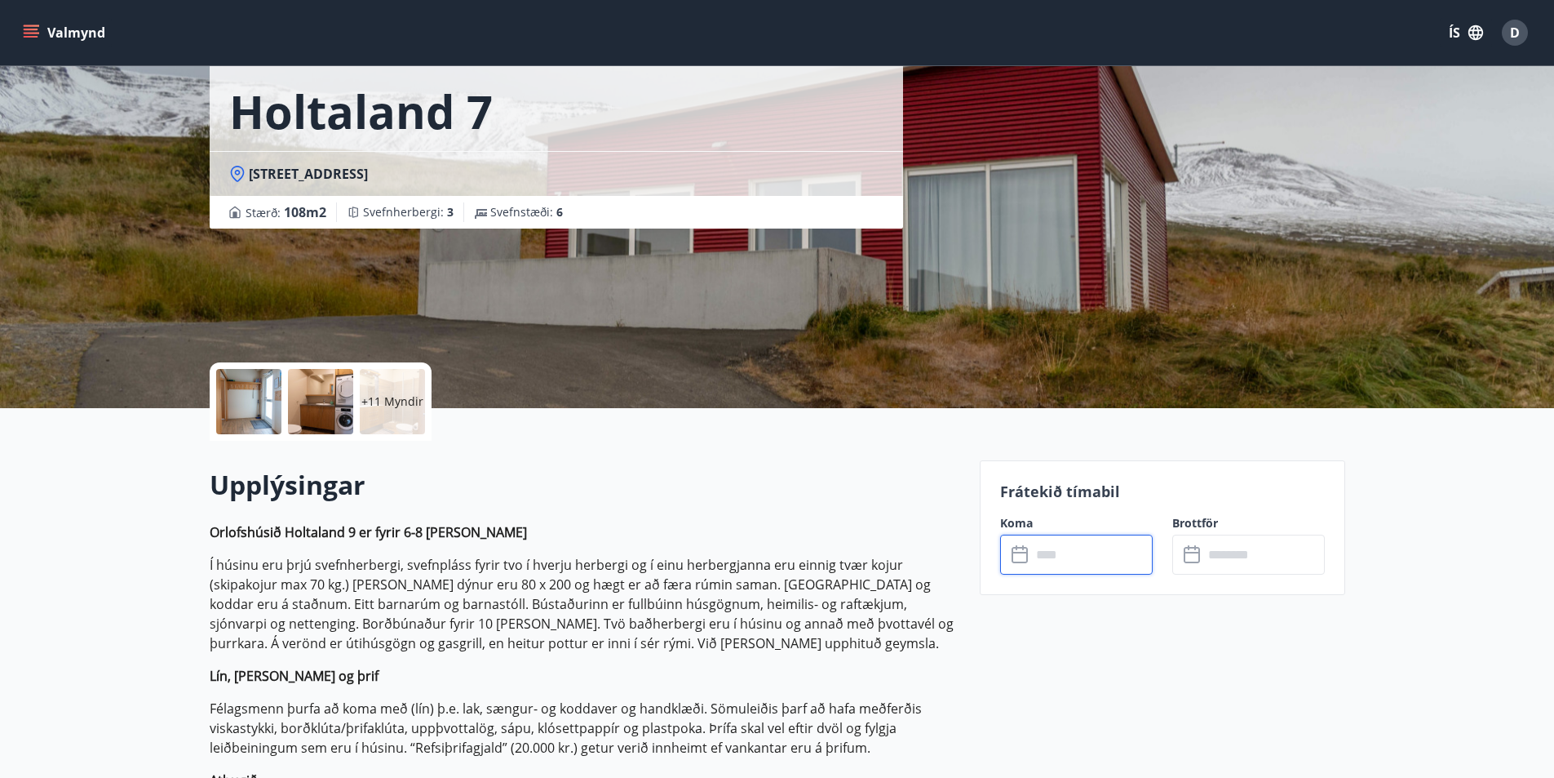
click at [1247, 547] on input "text" at bounding box center [1265, 554] width 122 height 40
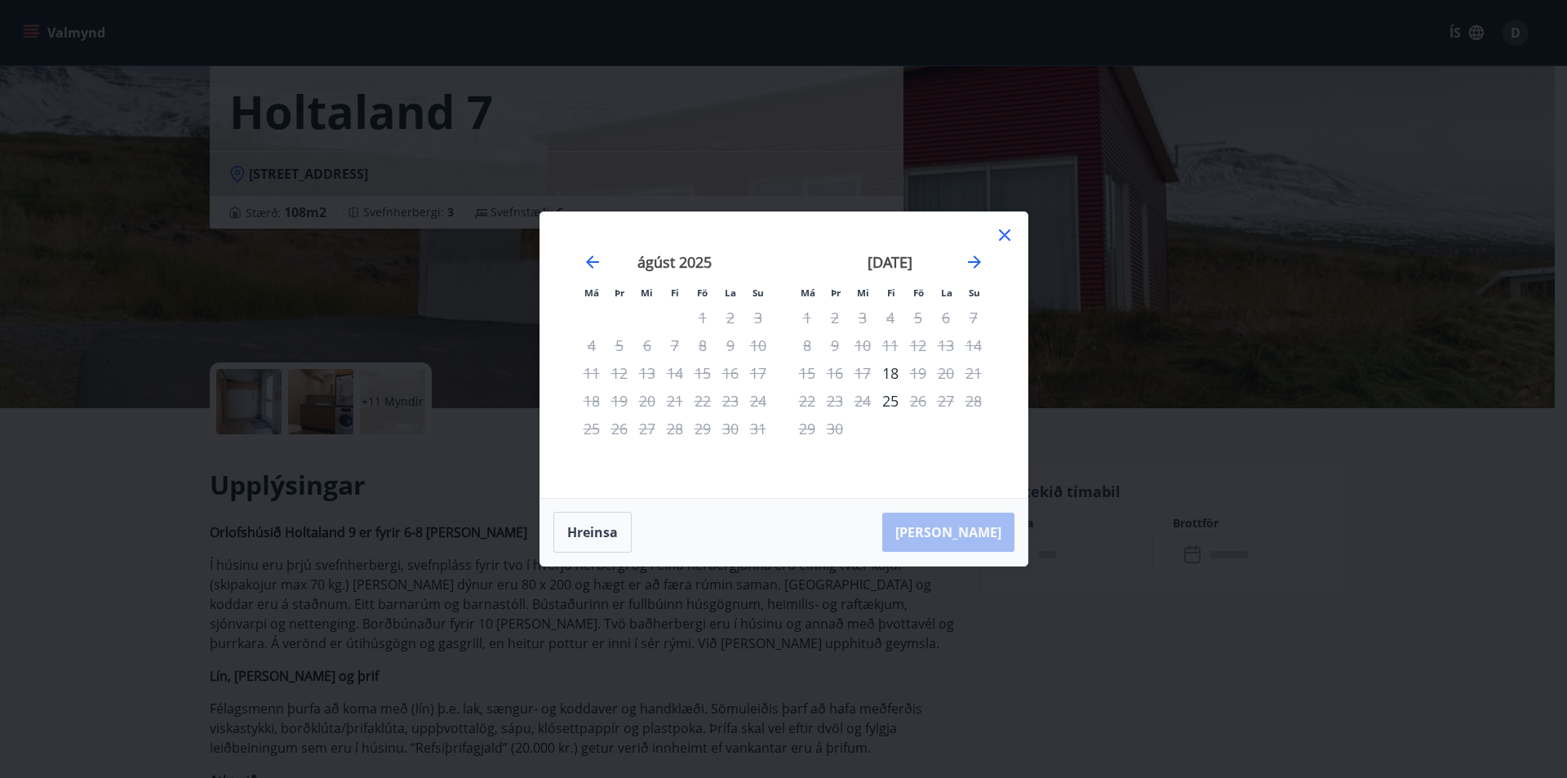
click at [999, 232] on icon at bounding box center [1005, 235] width 20 height 20
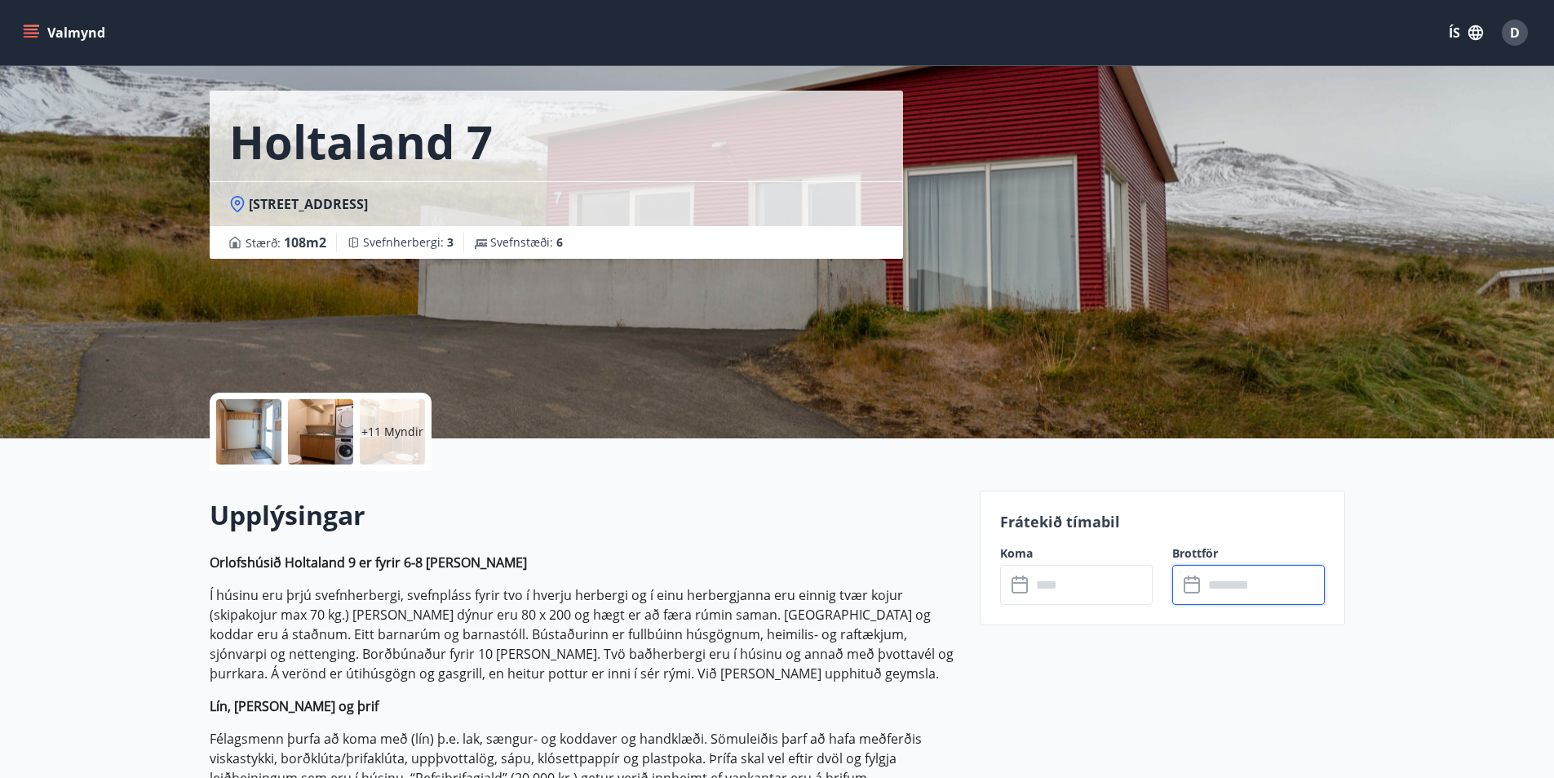
scroll to position [0, 0]
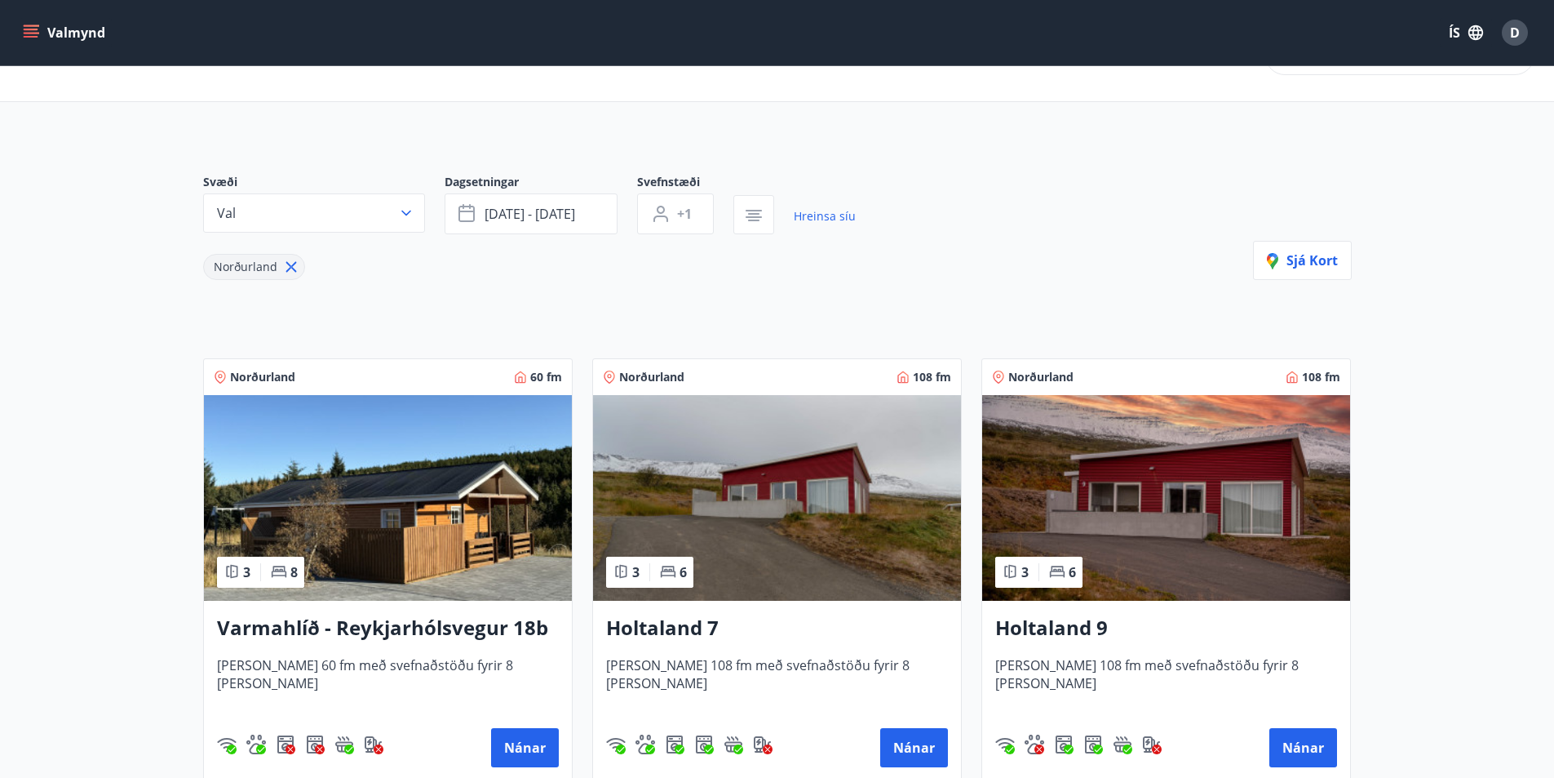
scroll to position [82, 0]
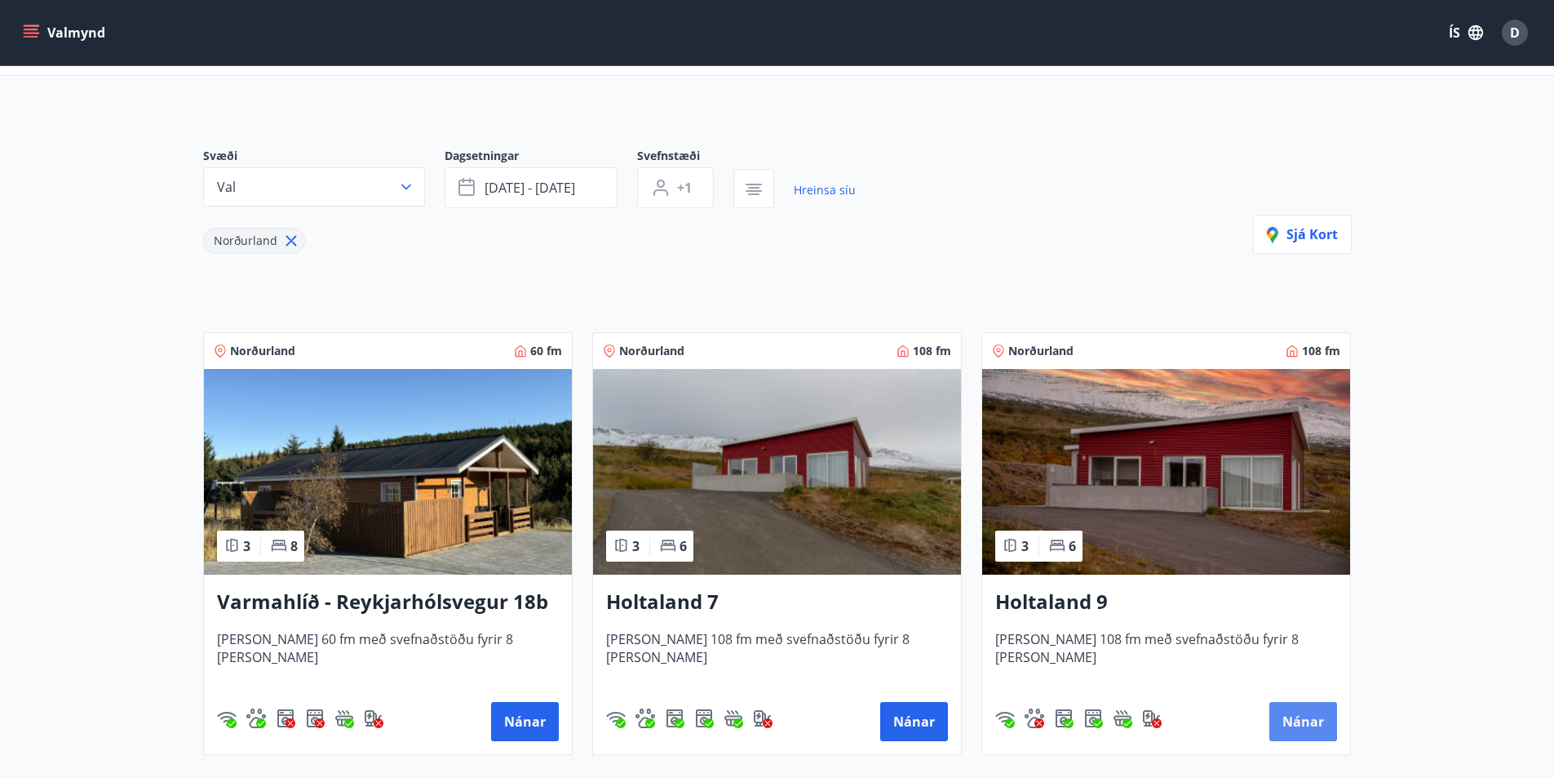
click at [1302, 711] on button "Nánar" at bounding box center [1304, 721] width 68 height 39
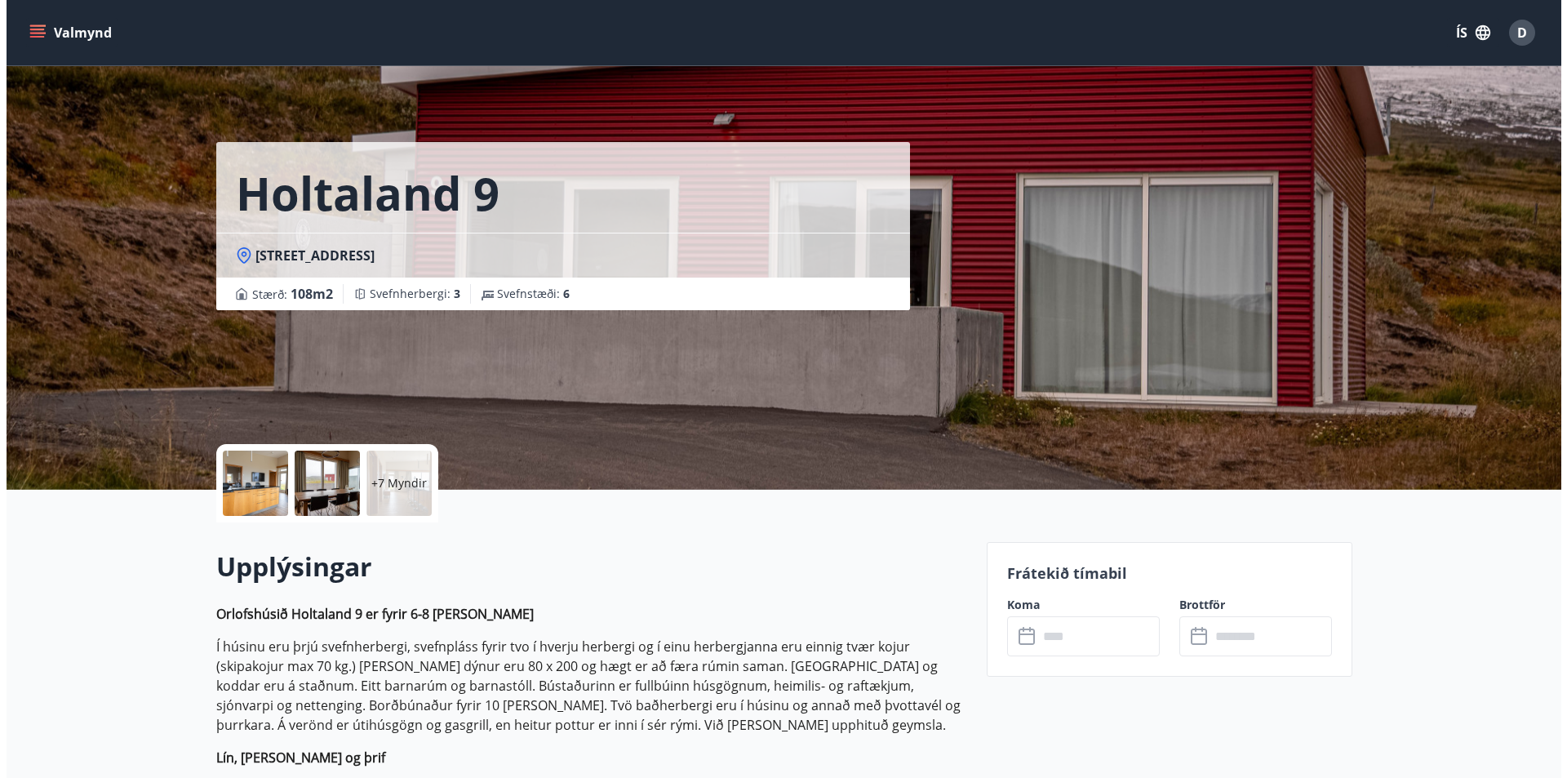
scroll to position [163, 0]
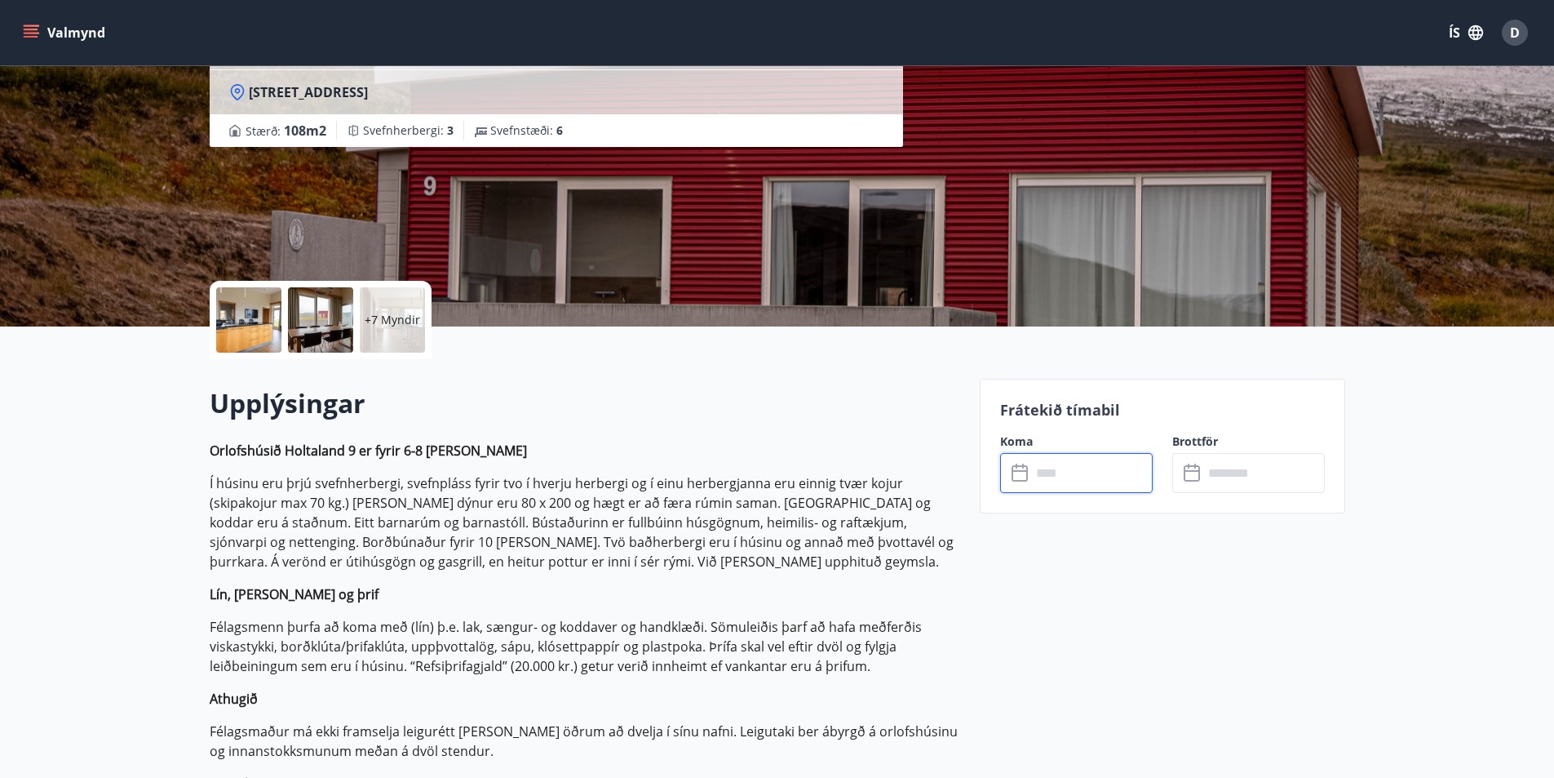
click at [1061, 477] on input "text" at bounding box center [1092, 473] width 122 height 40
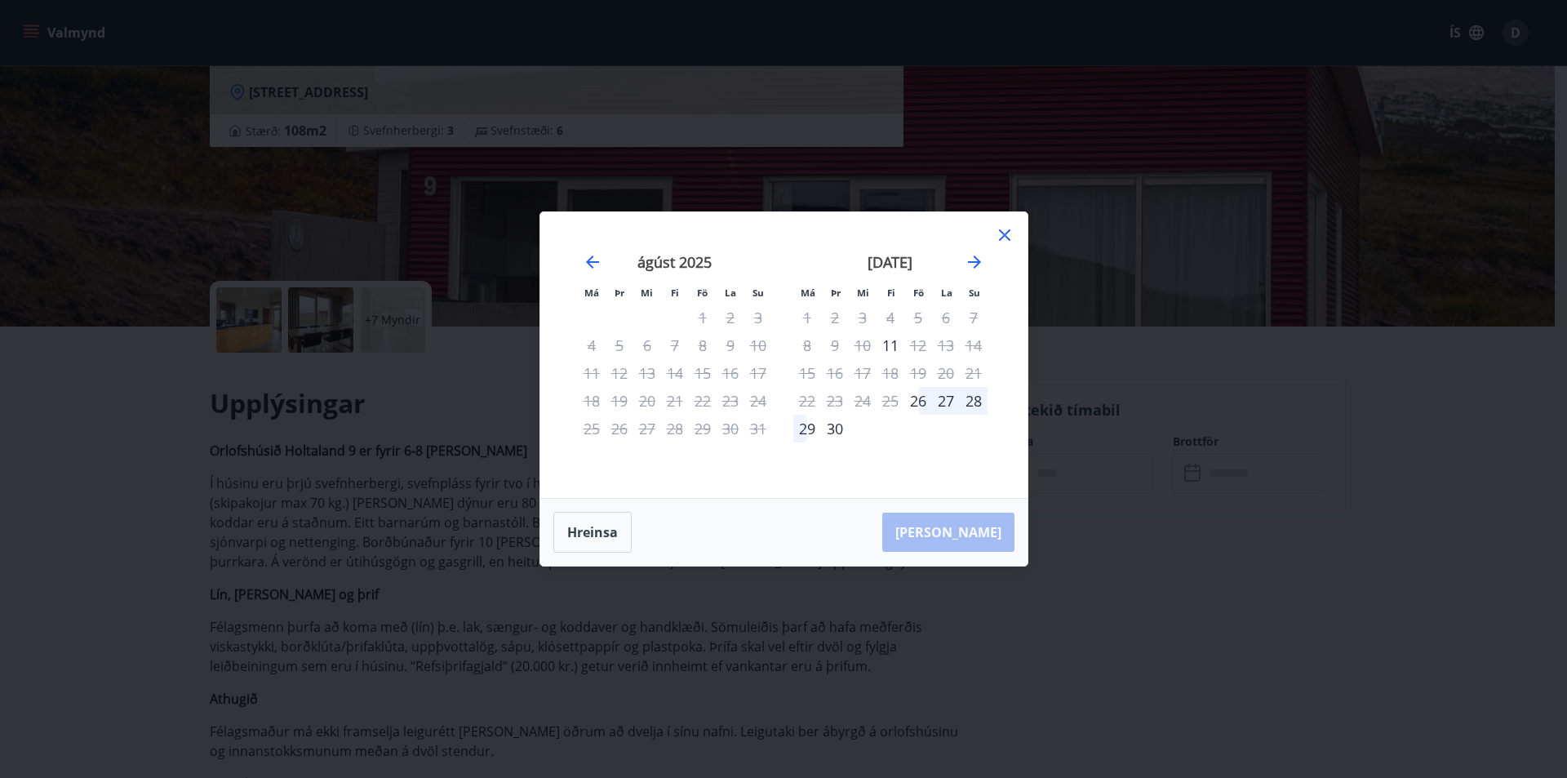
click at [964, 531] on div "[PERSON_NAME]" at bounding box center [783, 532] width 487 height 67
